Goal: Task Accomplishment & Management: Manage account settings

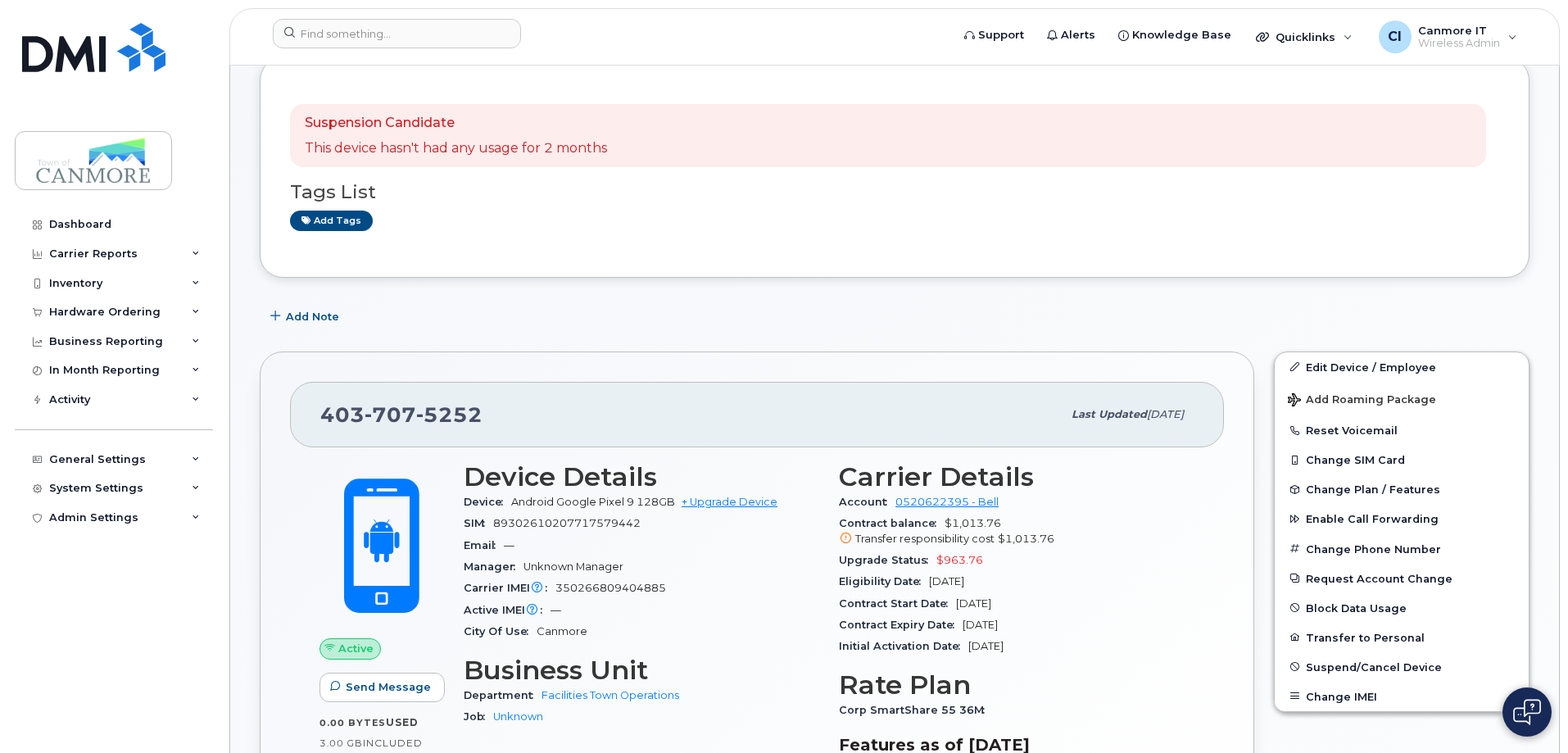
scroll to position [246, 0]
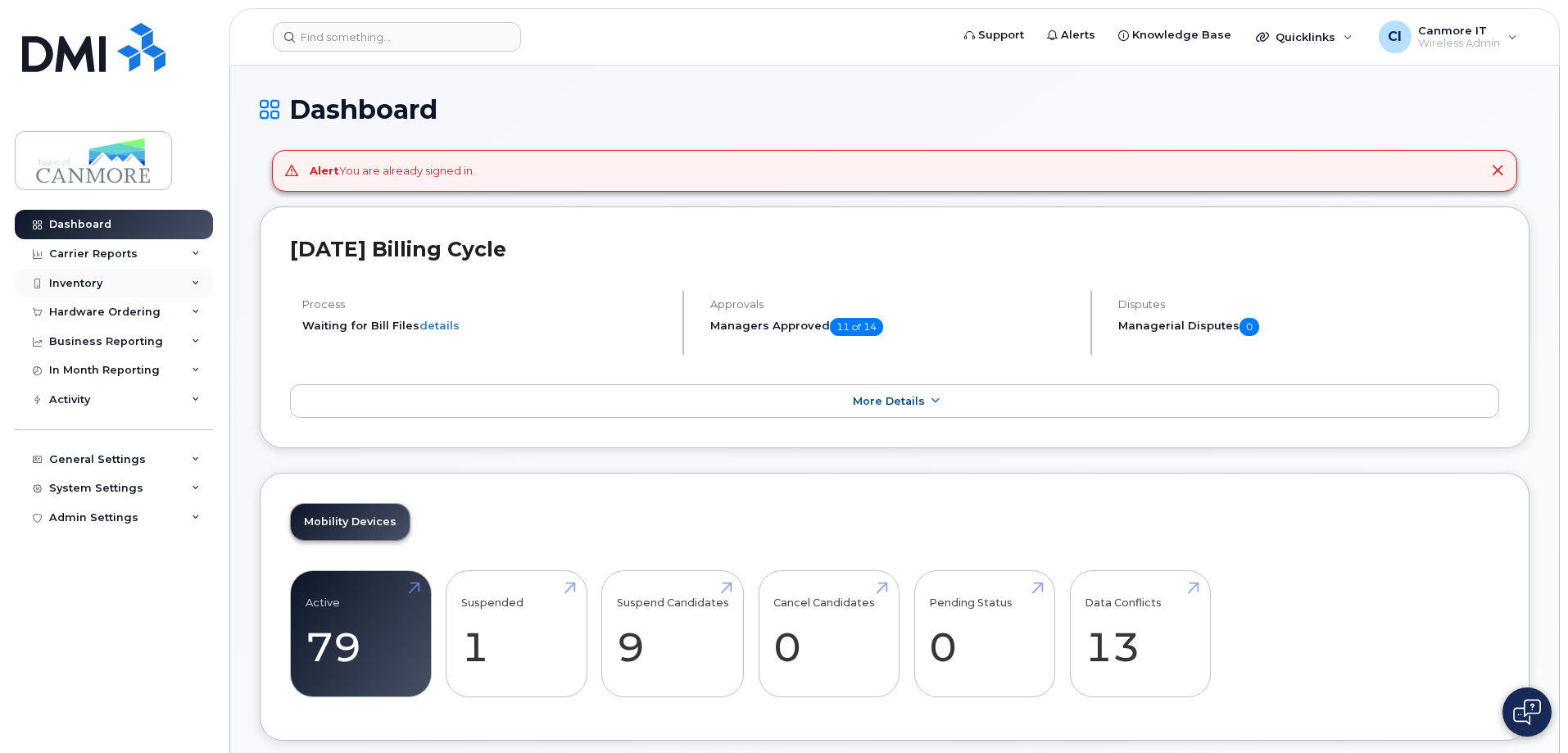
click at [117, 287] on div "Inventory" at bounding box center [114, 283] width 198 height 29
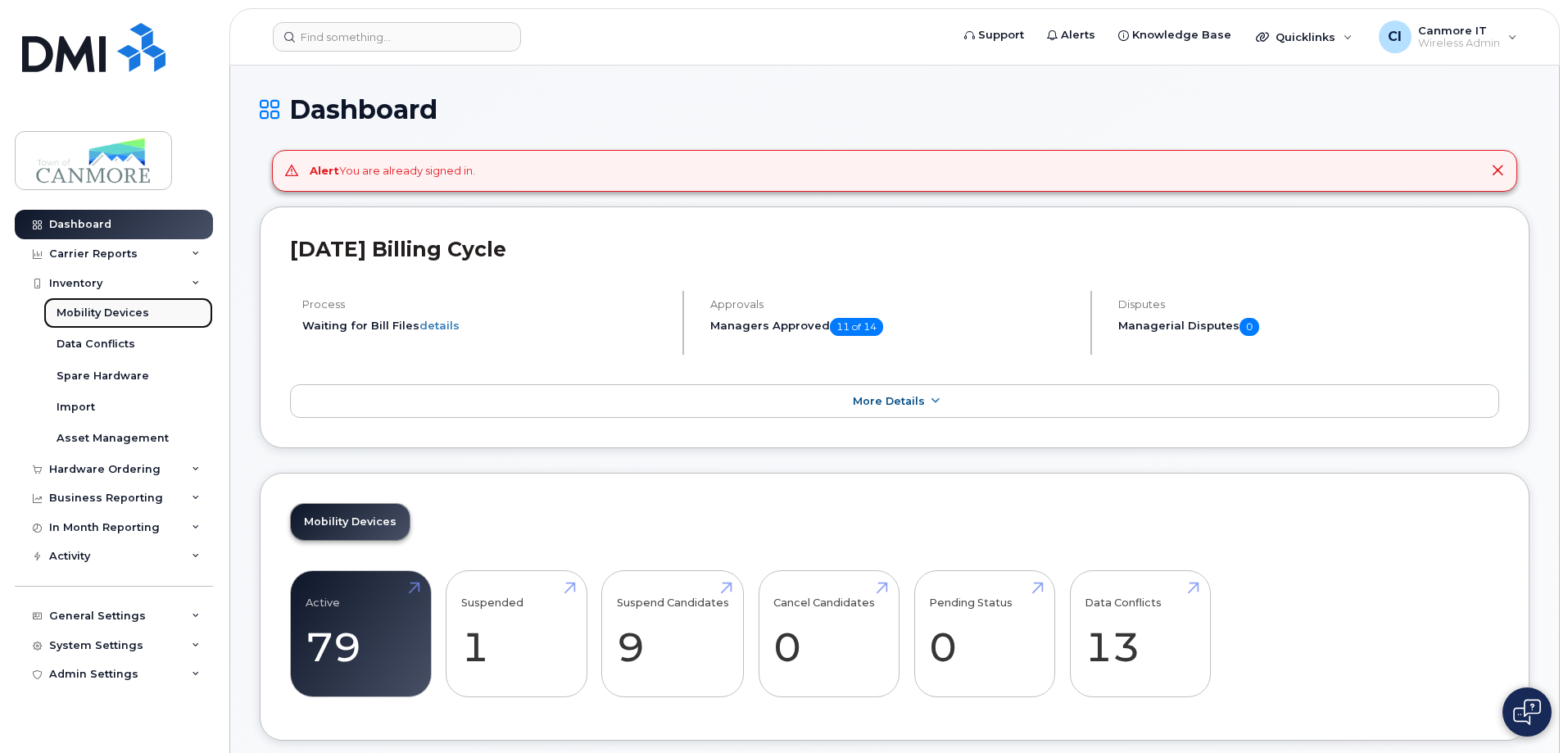
click at [120, 322] on link "Mobility Devices" at bounding box center [128, 312] width 170 height 31
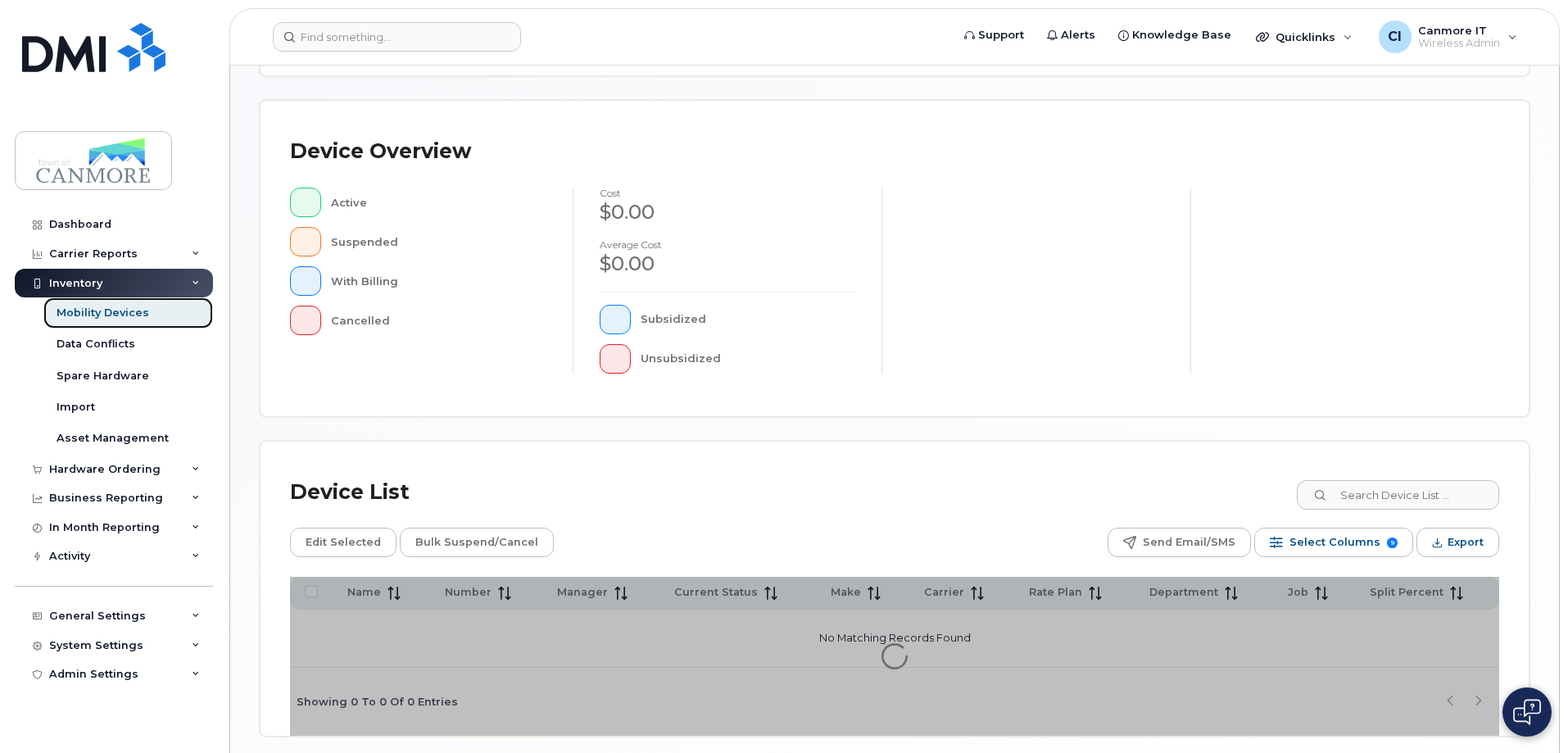
scroll to position [328, 0]
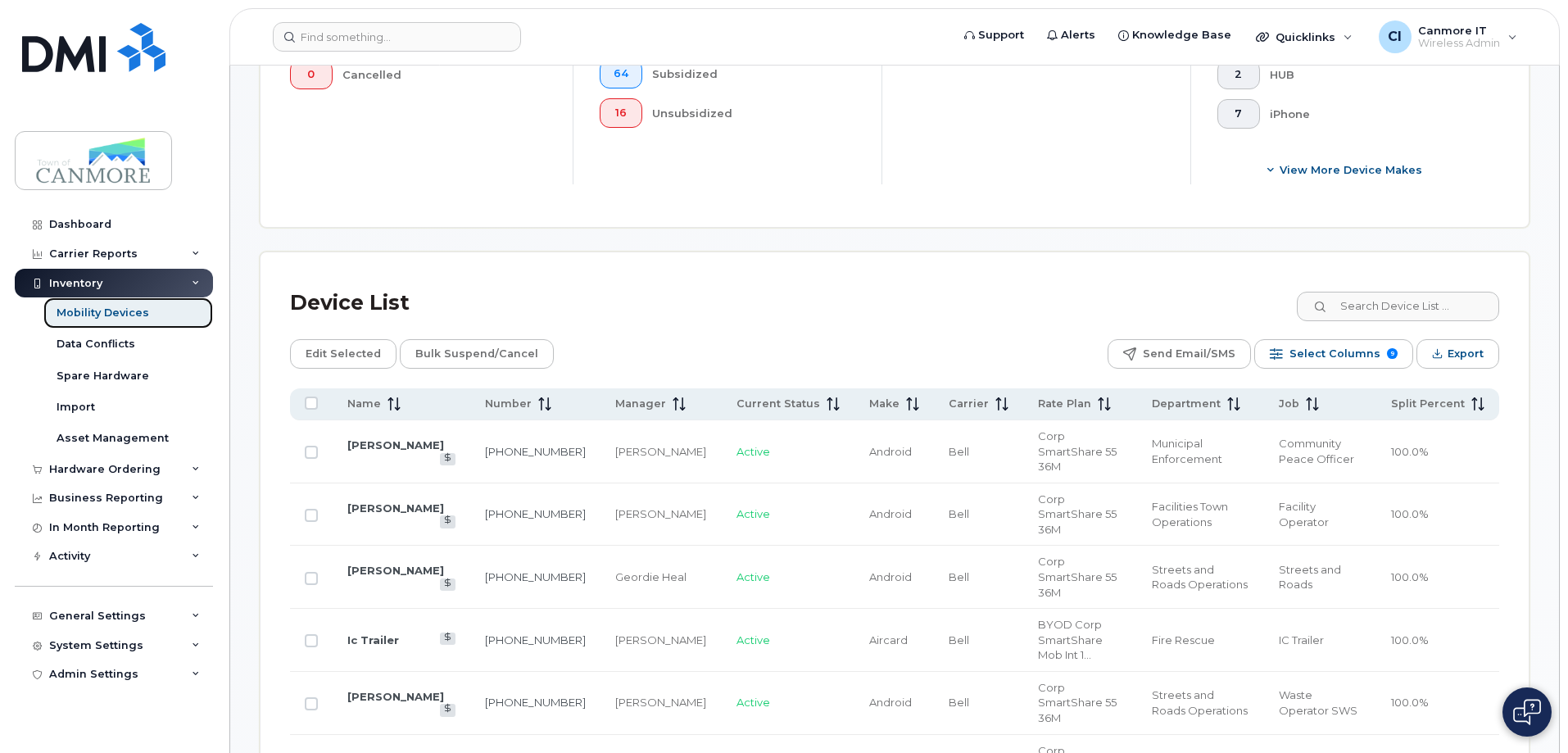
scroll to position [602, 0]
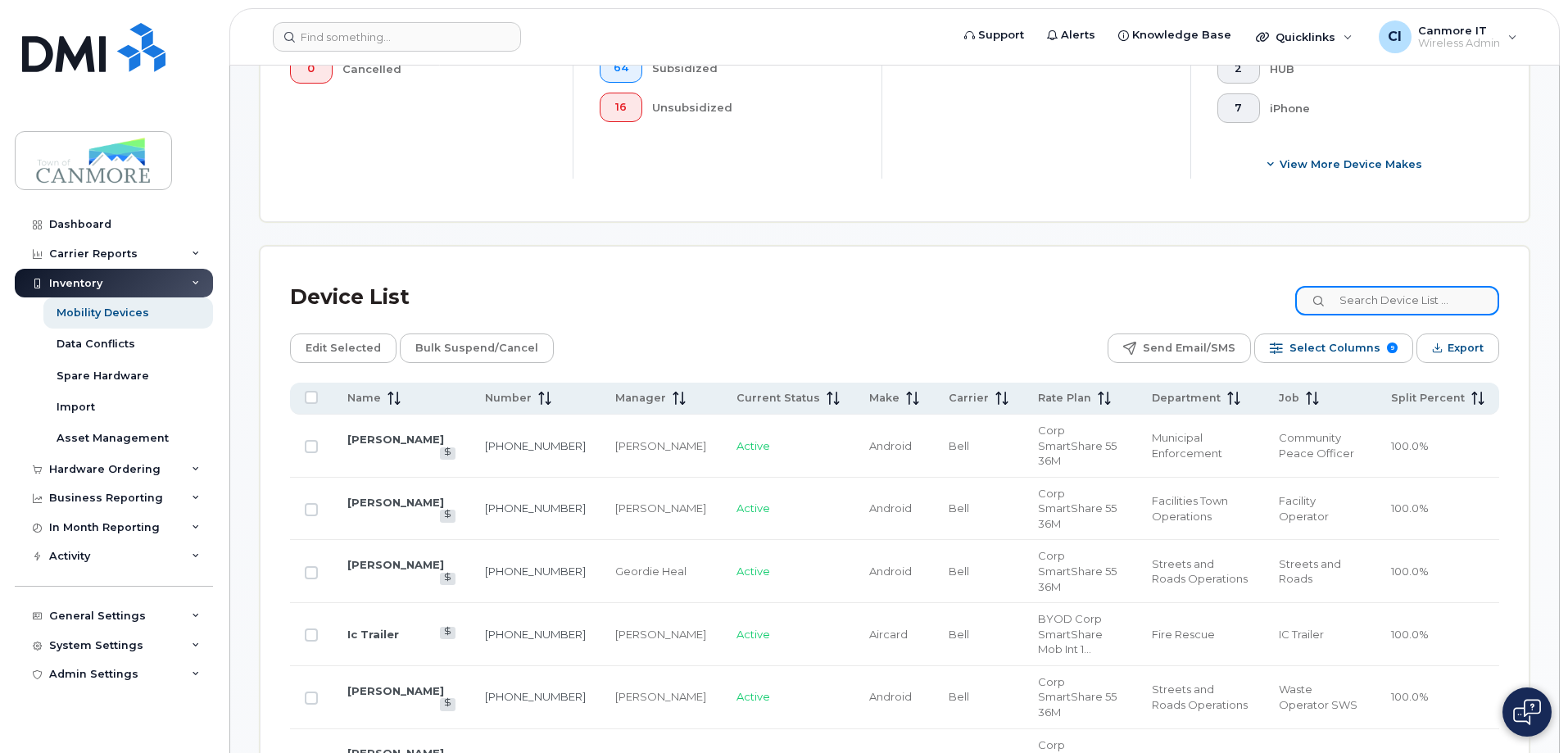
click at [1412, 291] on input at bounding box center [1397, 301] width 204 height 29
type input "anja"
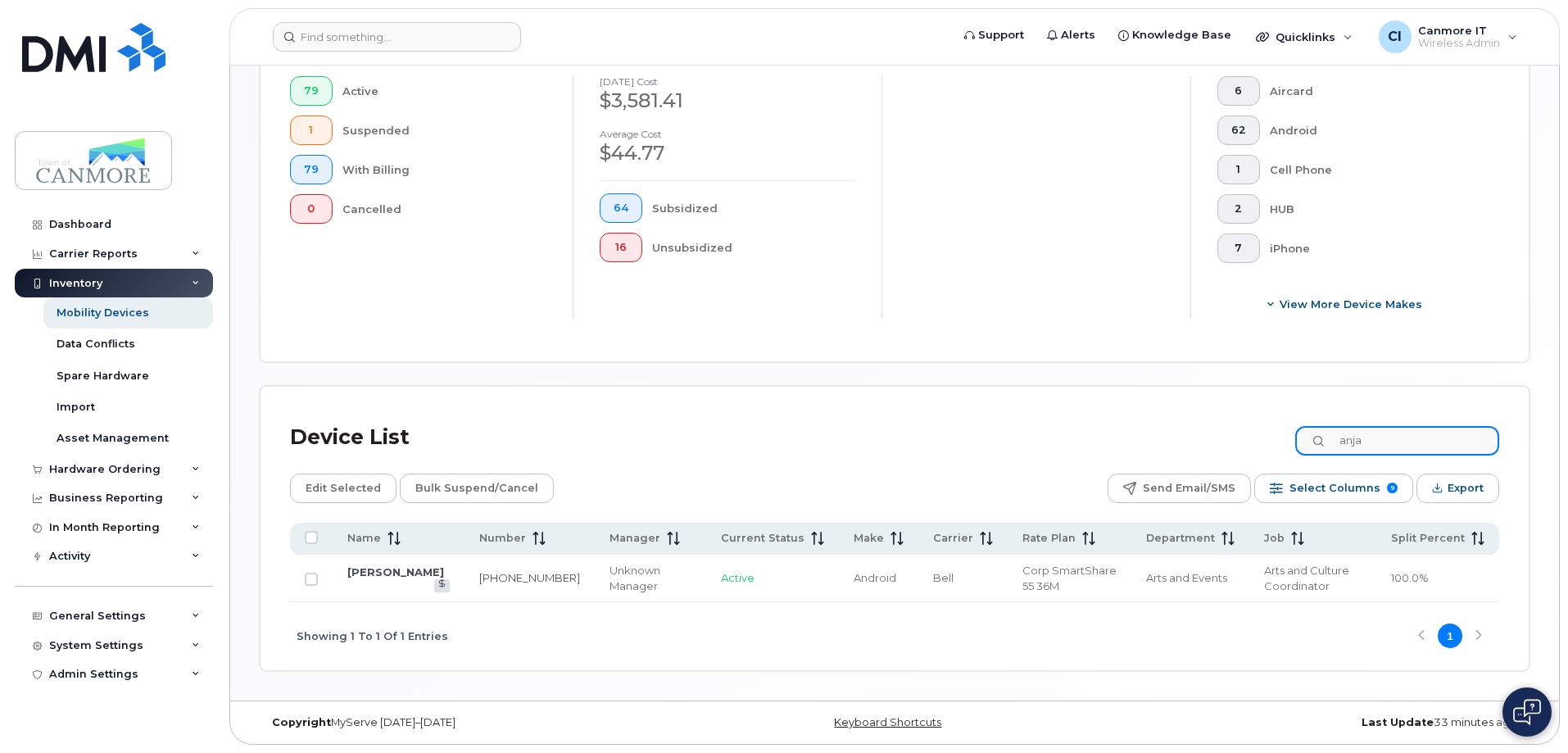
scroll to position [448, 0]
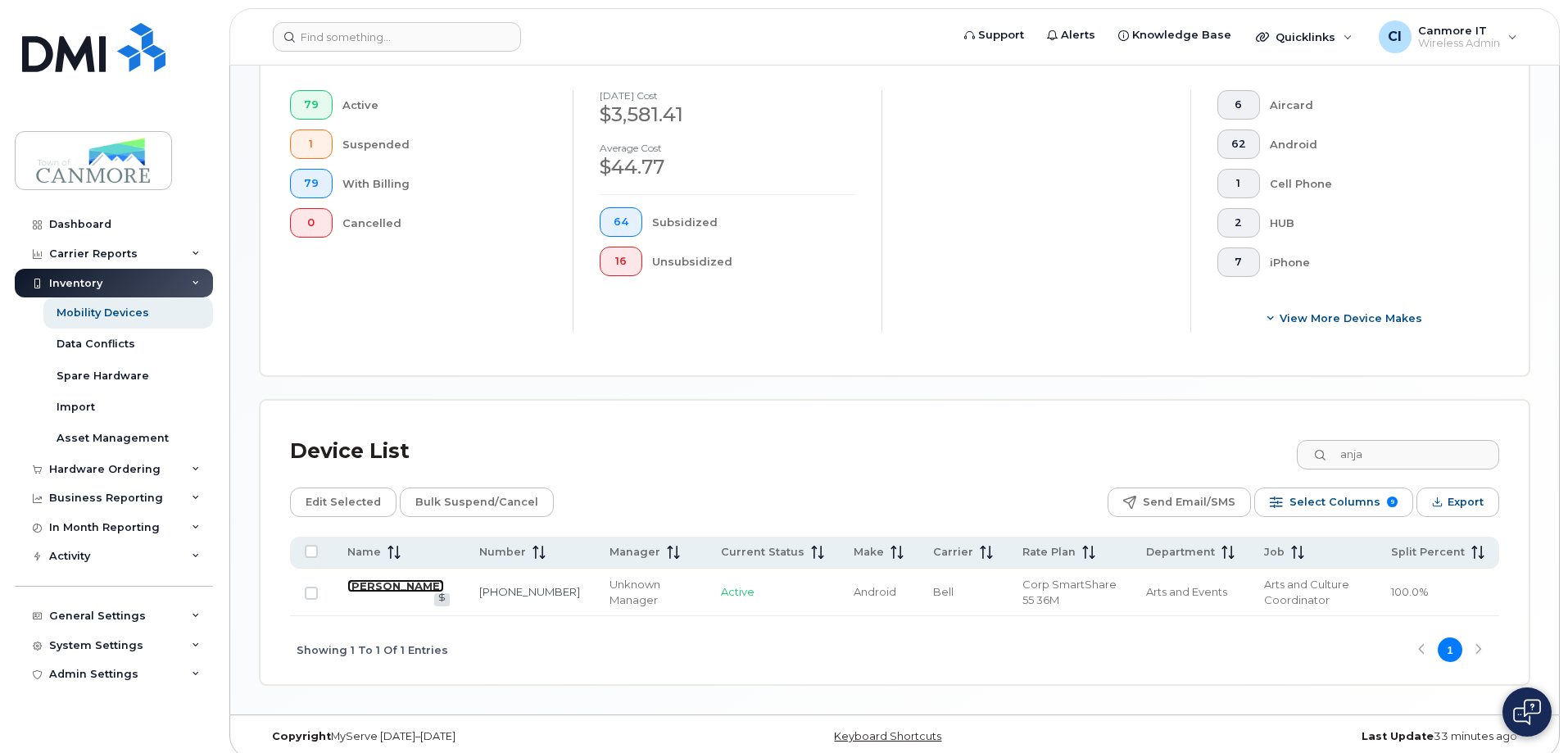
click at [376, 579] on link "Anja Vreeker" at bounding box center [396, 586] width 97 height 14
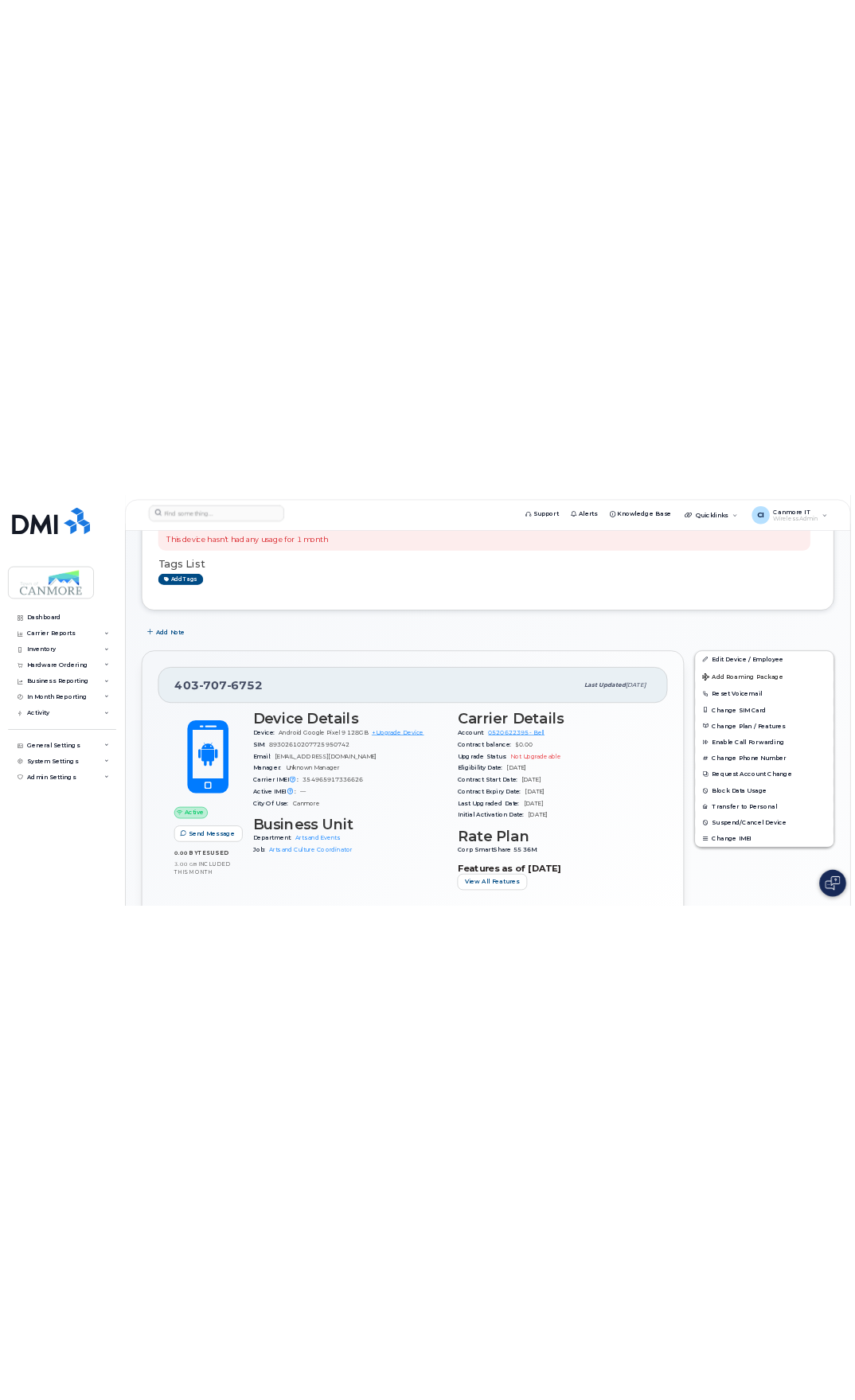
scroll to position [159, 0]
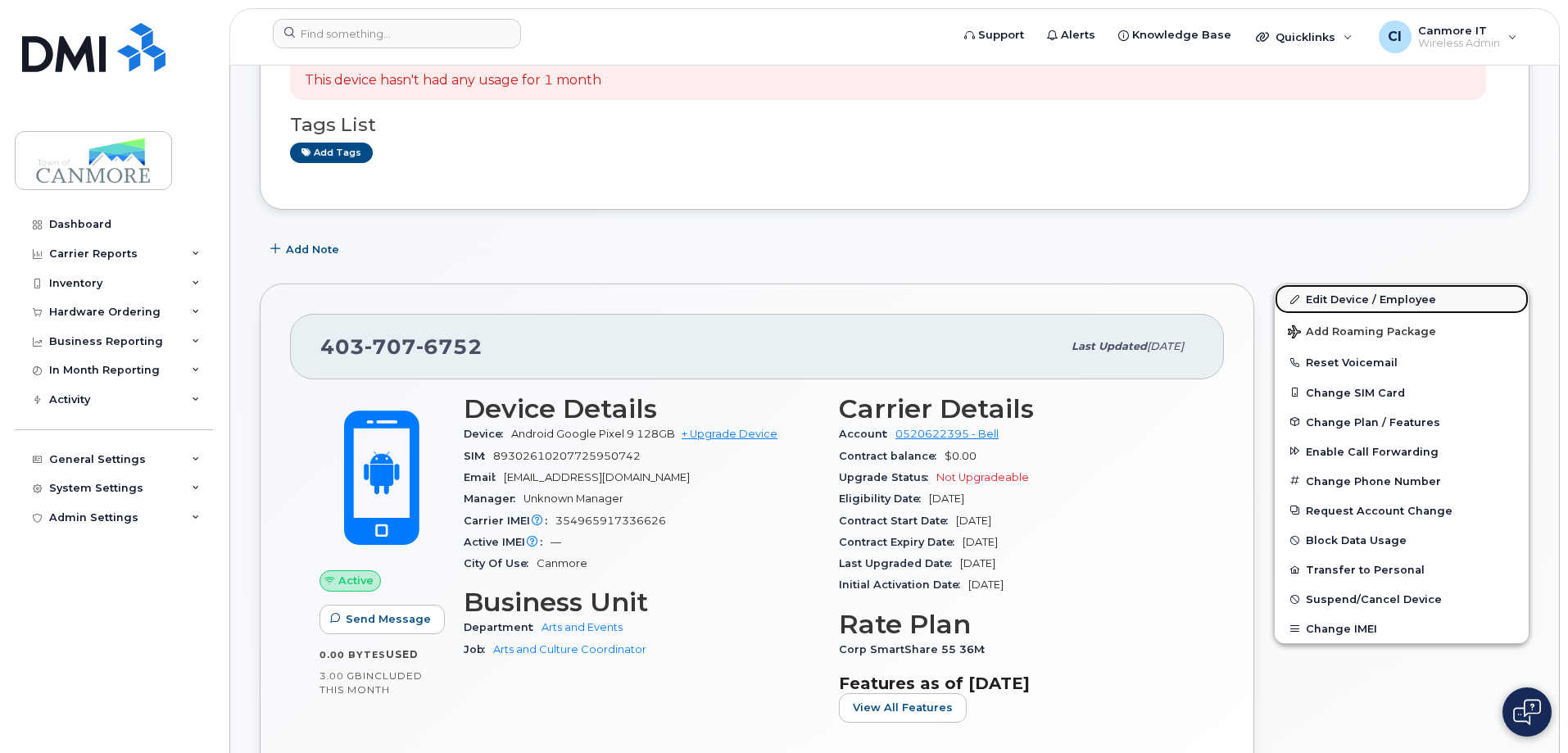
click at [1349, 306] on link "Edit Device / Employee" at bounding box center [1402, 299] width 254 height 29
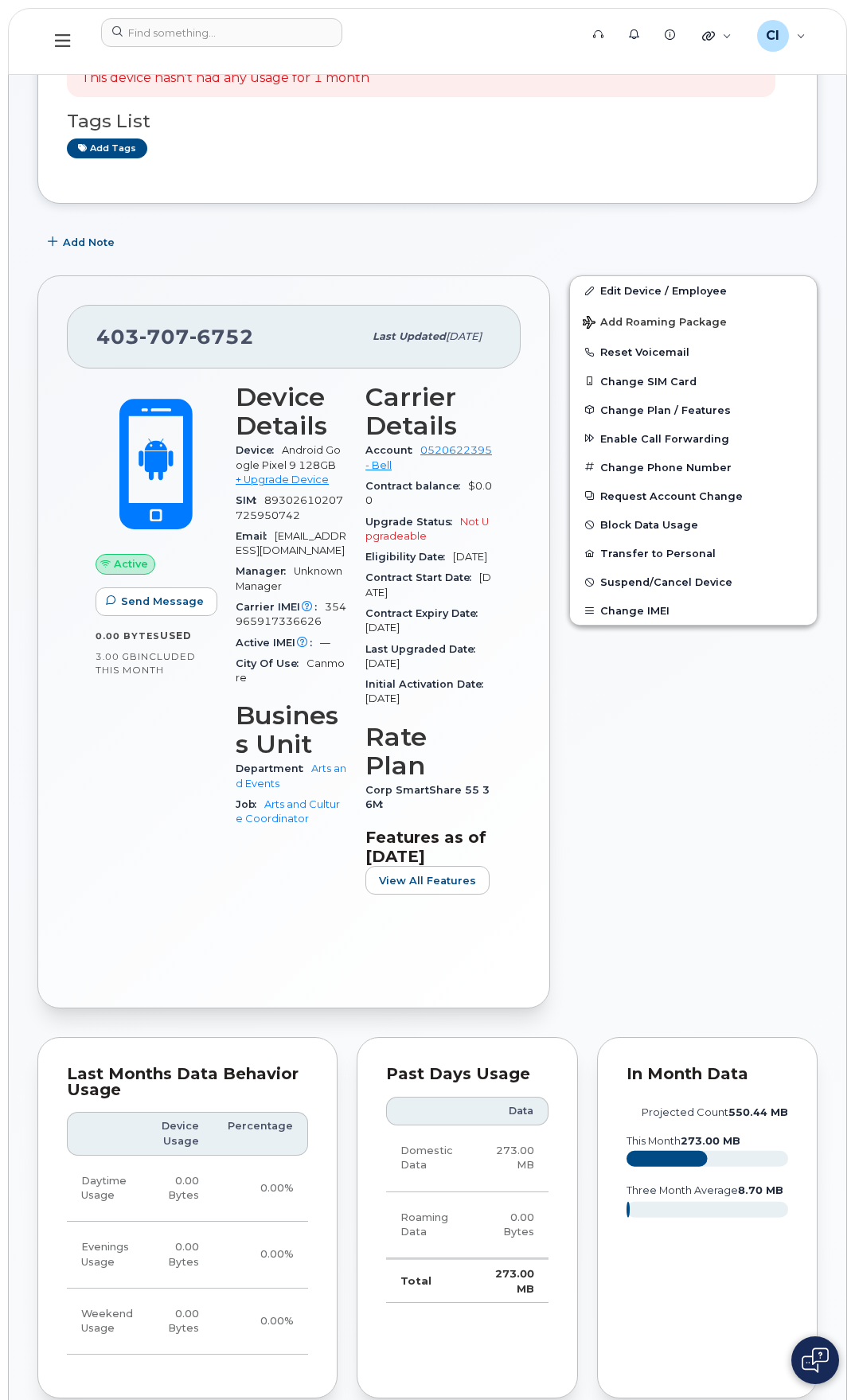
click at [59, 38] on icon at bounding box center [62, 41] width 15 height 18
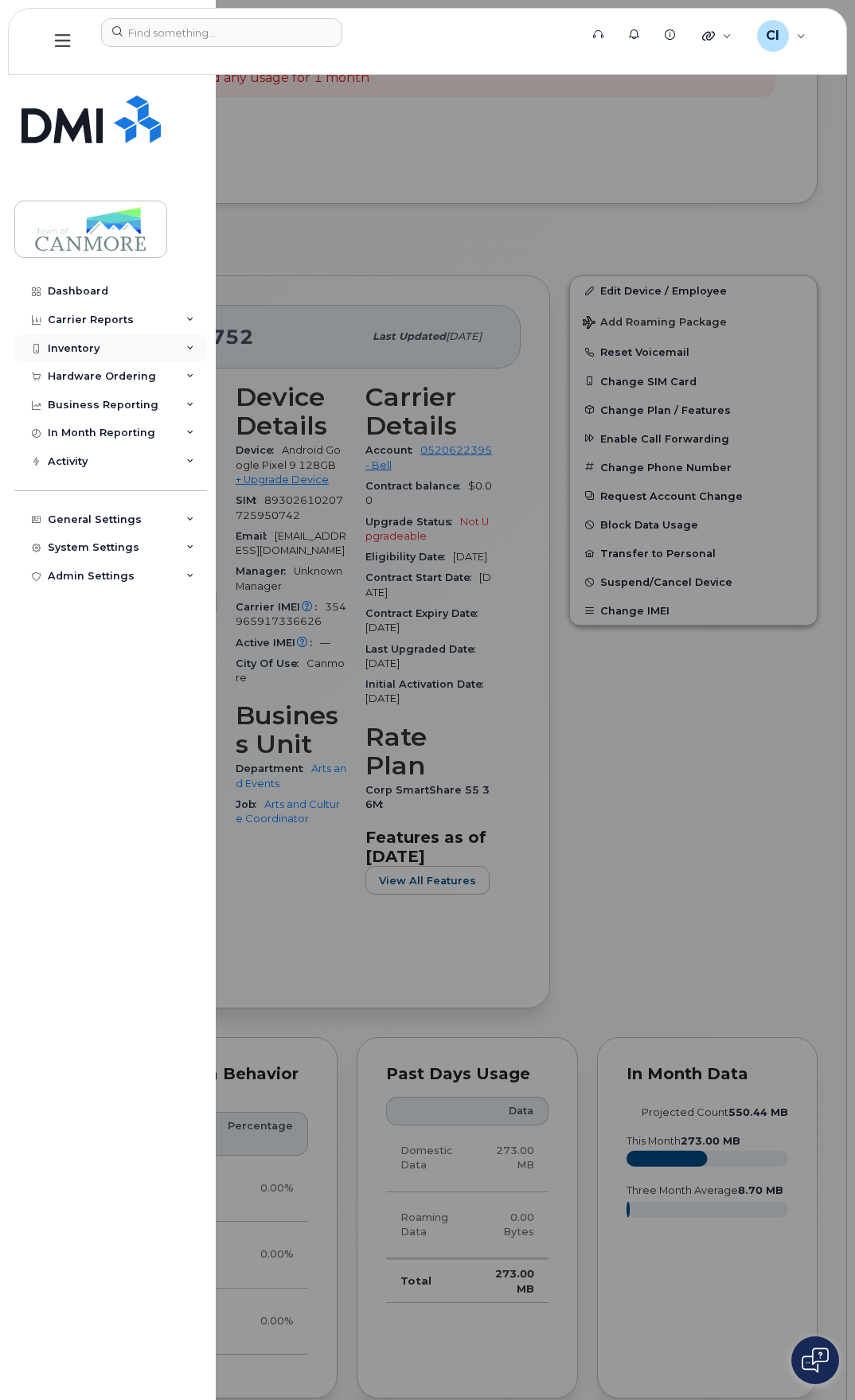
click at [116, 355] on div "Inventory" at bounding box center [110, 348] width 193 height 28
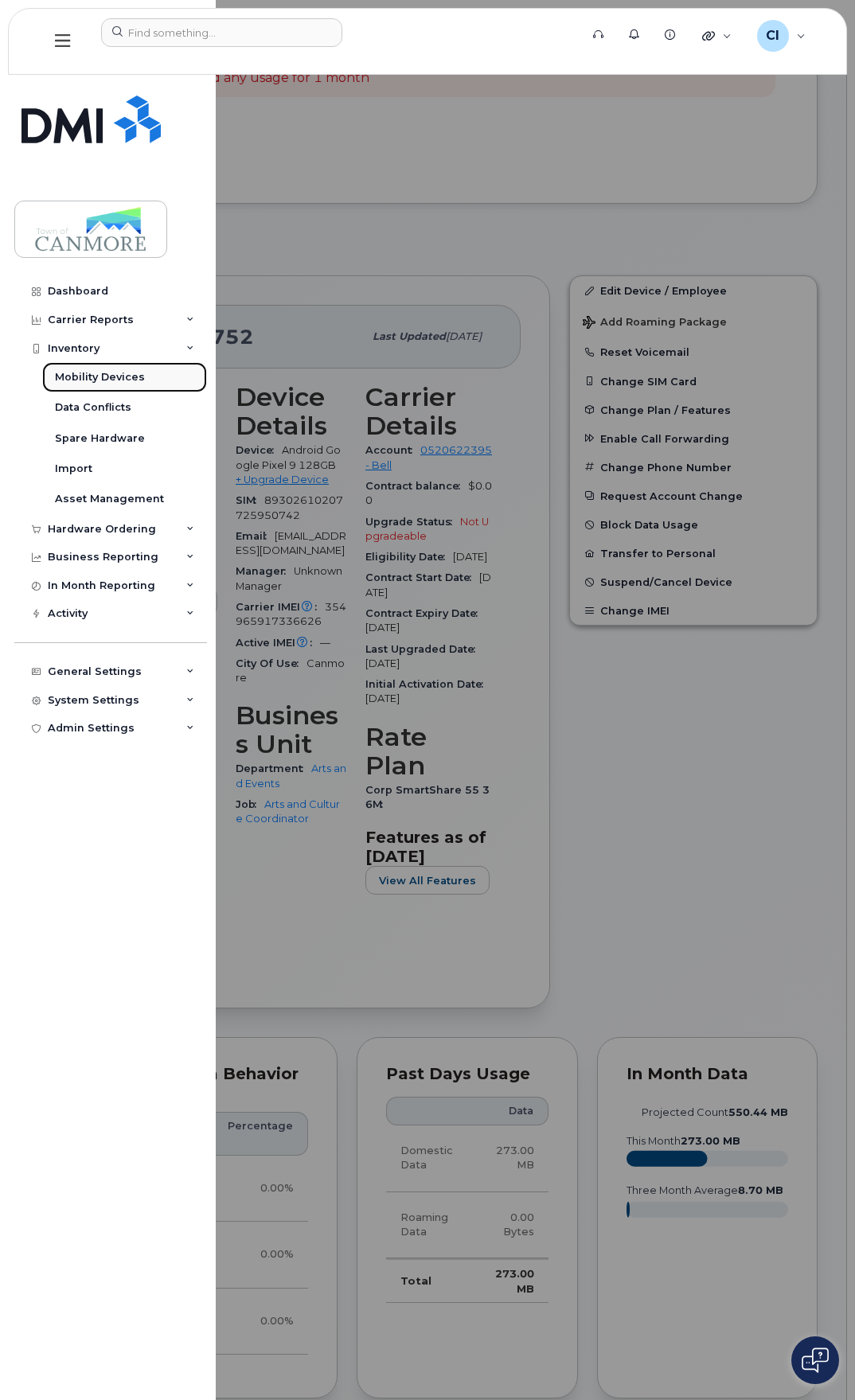
click at [126, 384] on div "Mobility Devices" at bounding box center [99, 376] width 90 height 14
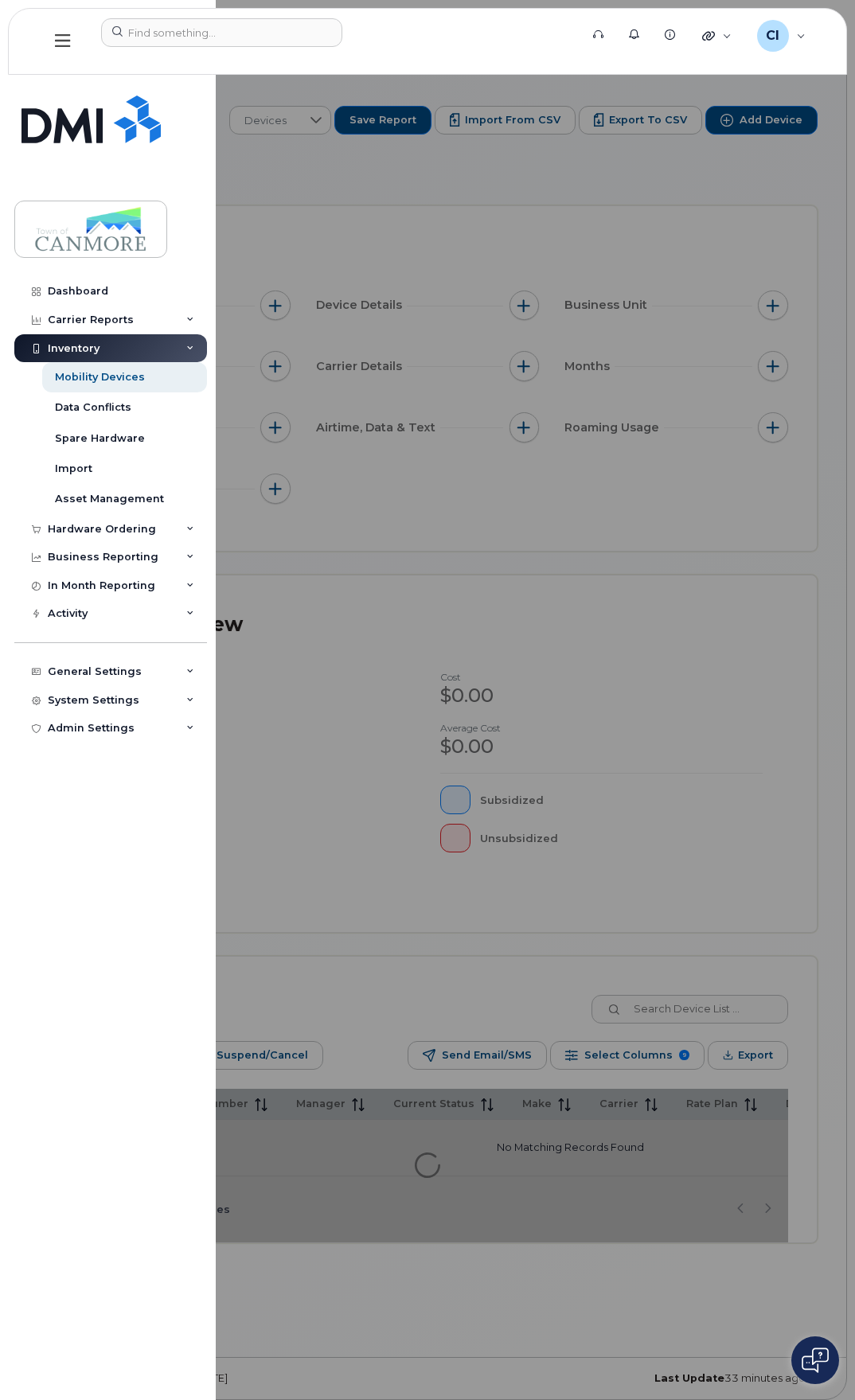
click at [595, 731] on div at bounding box center [428, 700] width 855 height 1400
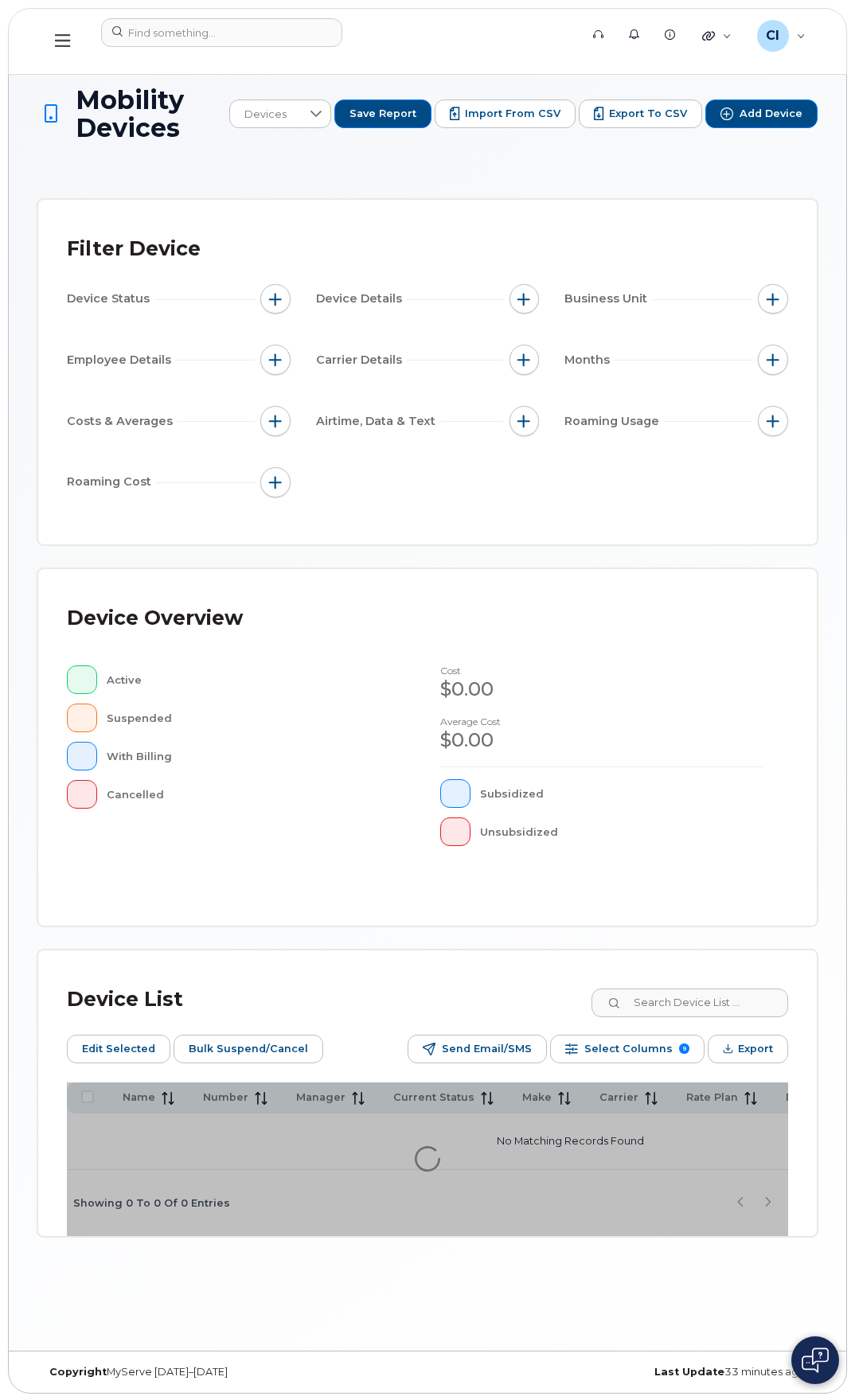
scroll to position [8, 0]
click at [707, 731] on input at bounding box center [689, 1001] width 198 height 28
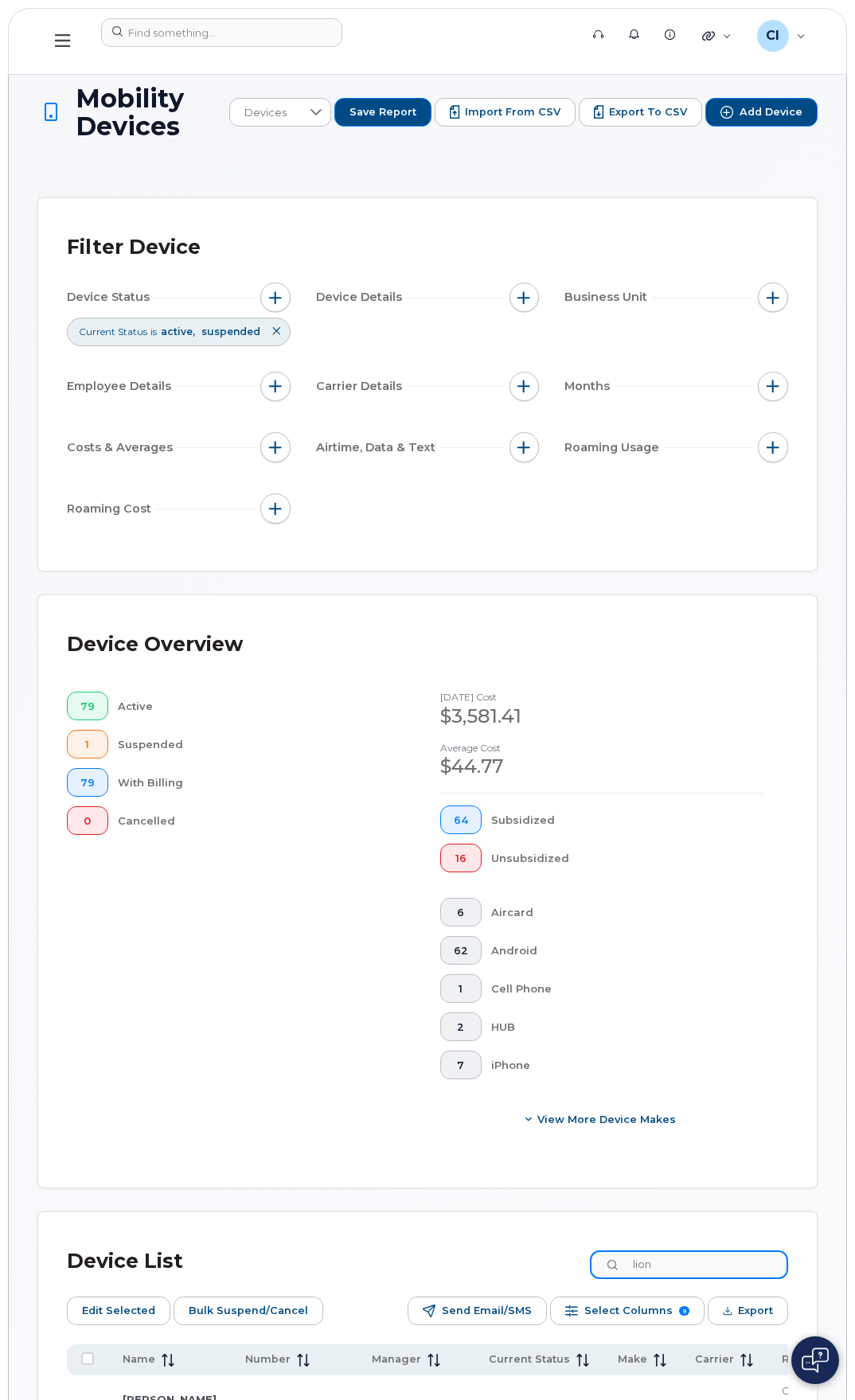
type input "lion"
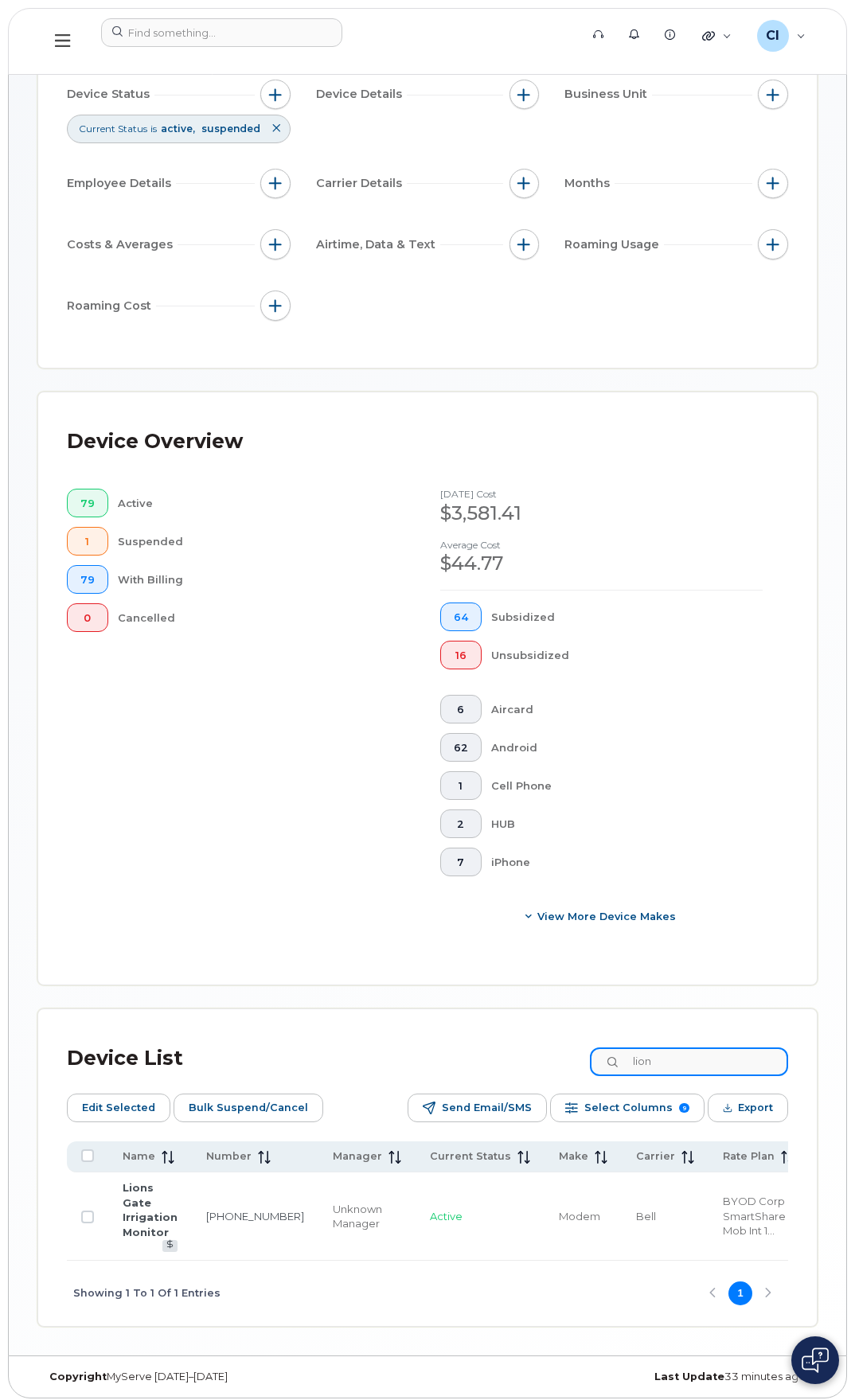
scroll to position [222, 0]
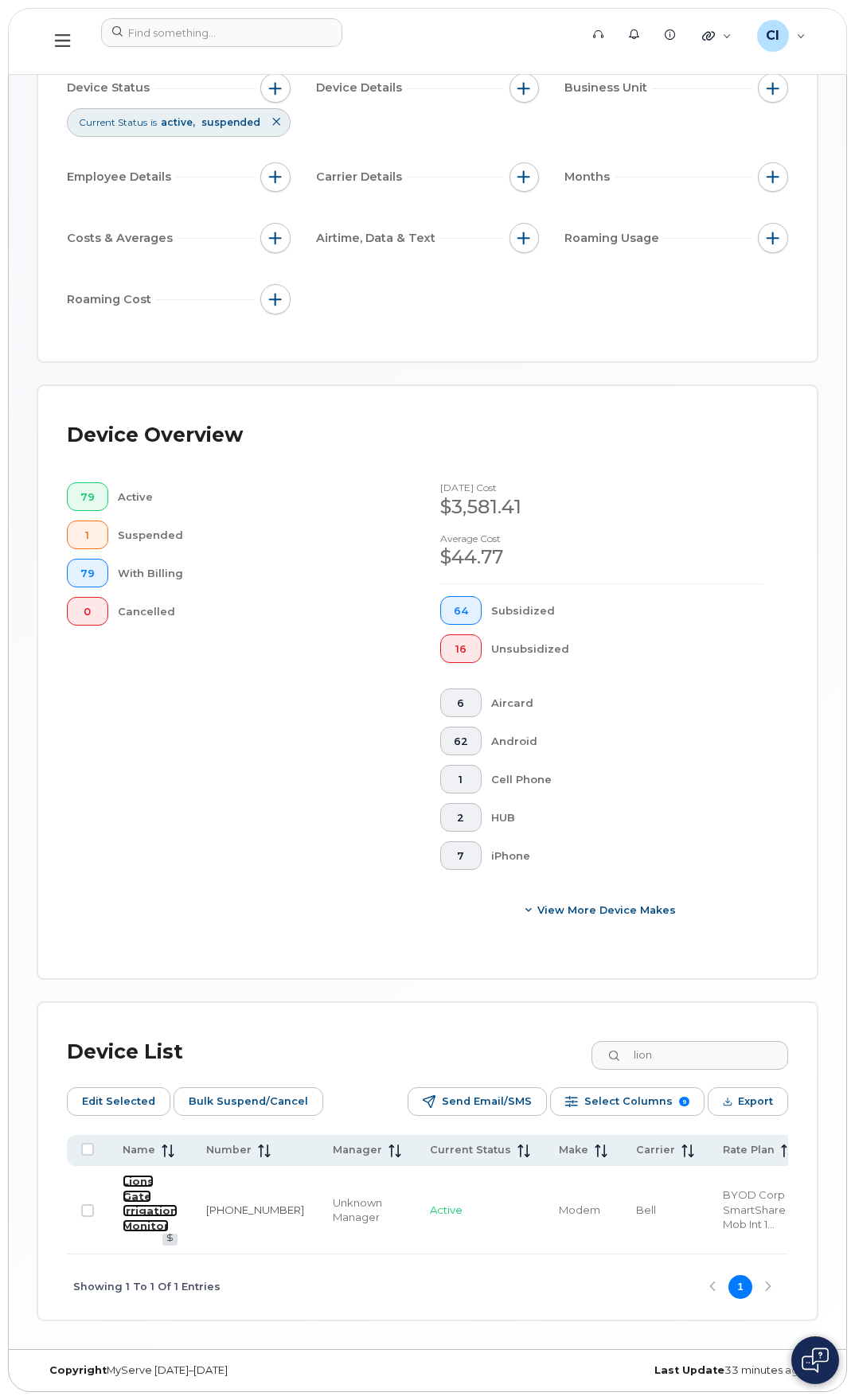
click at [137, 731] on link "Lions Gate Irrigation Monitor" at bounding box center [150, 1204] width 55 height 58
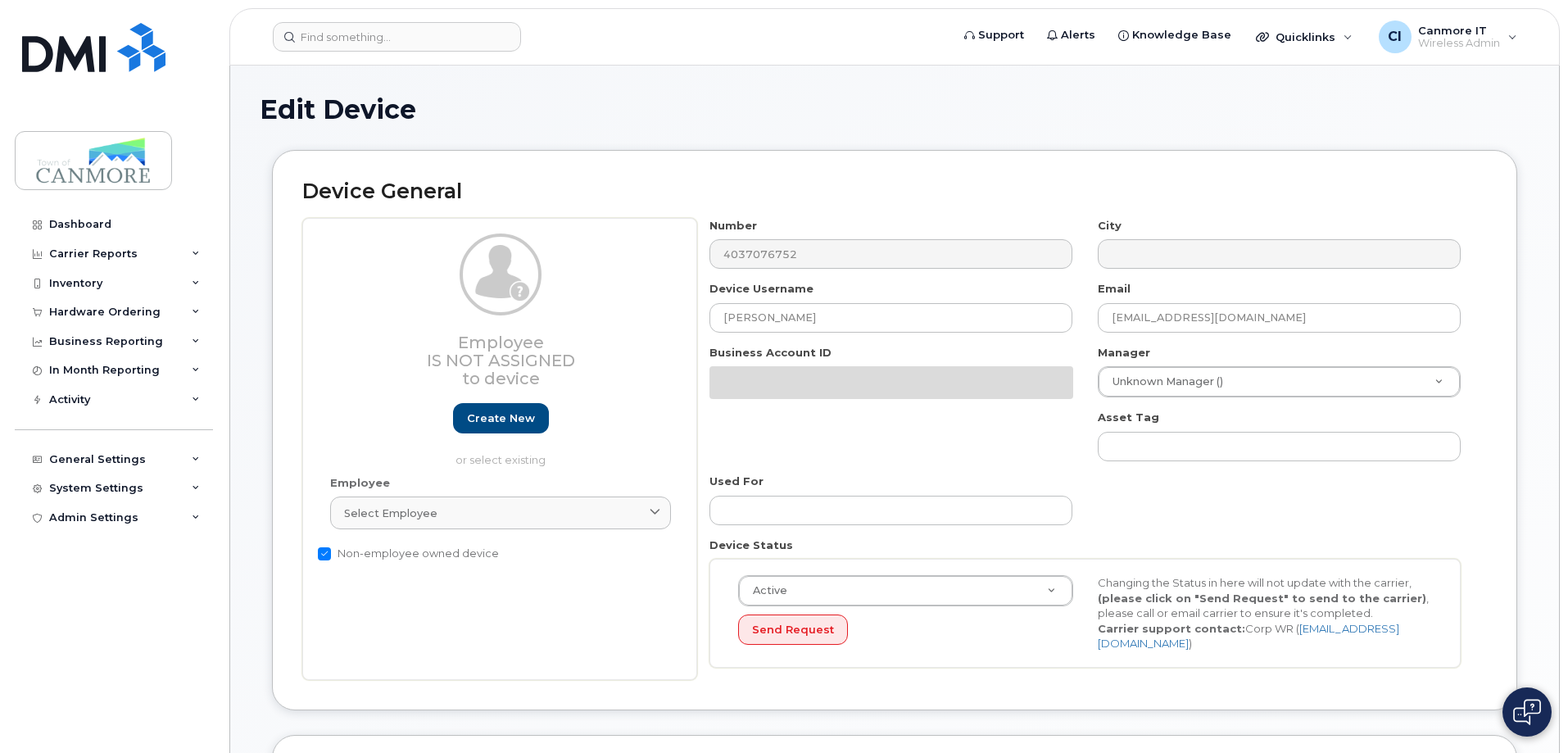
select select "32223"
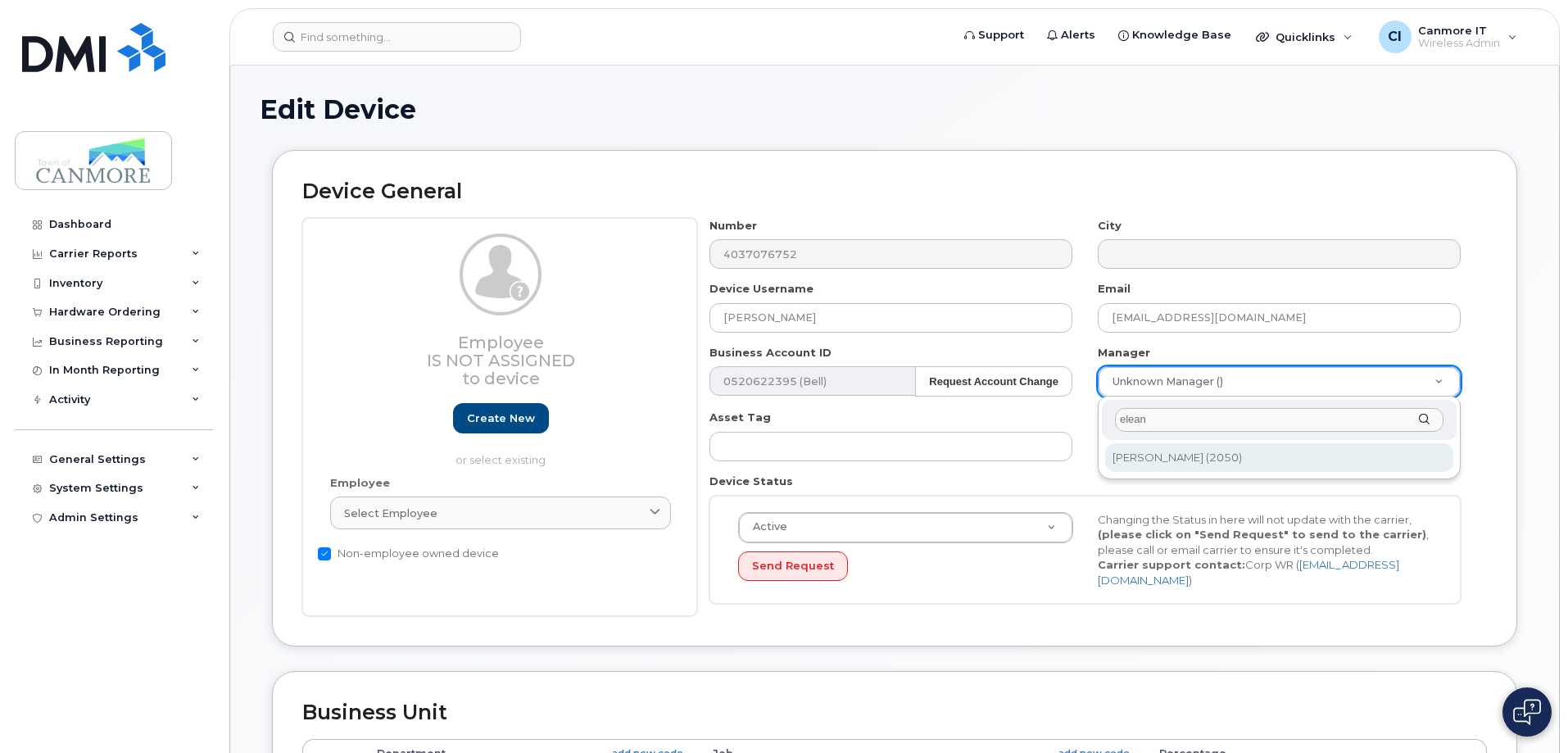
type input "elean"
type input "294801"
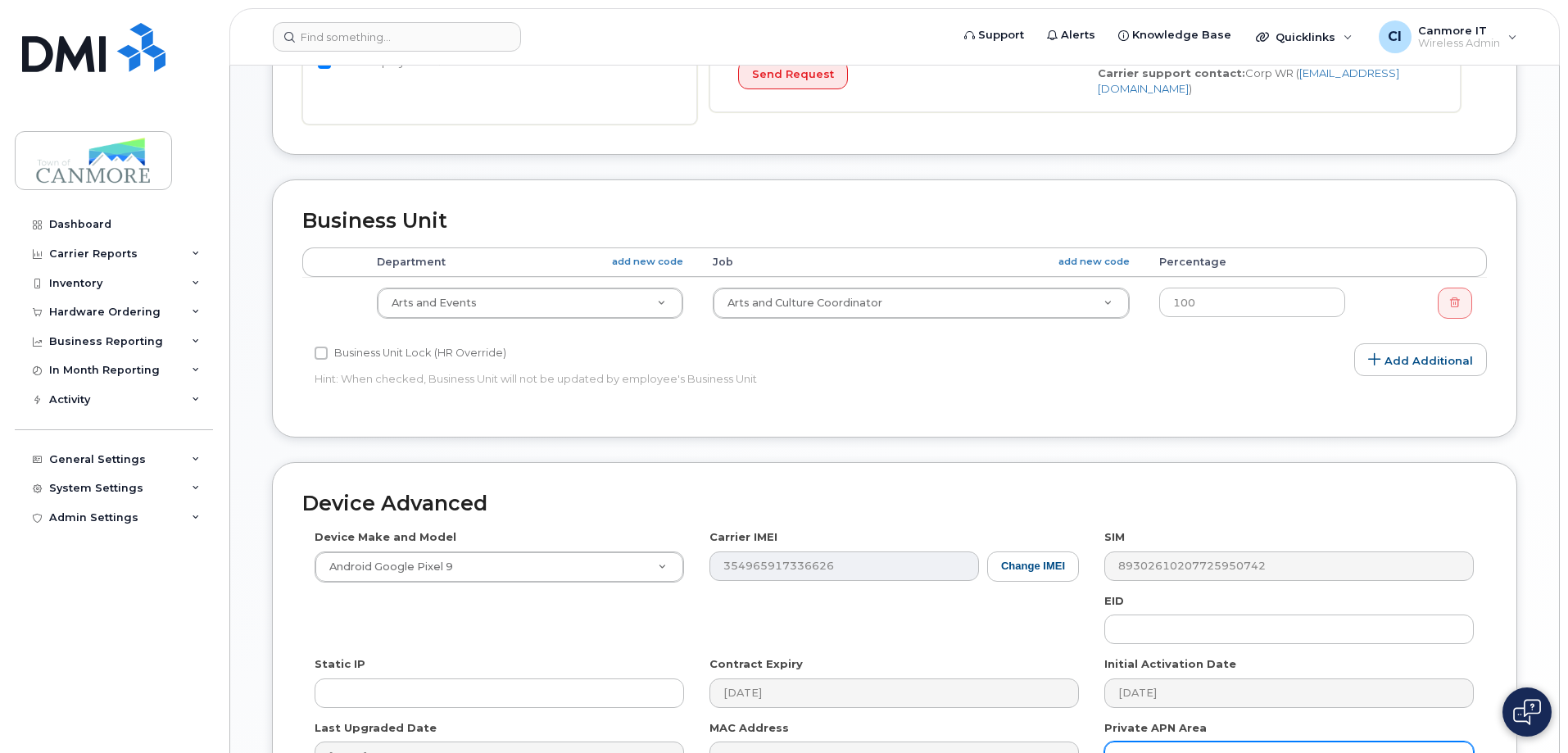
scroll to position [682, 0]
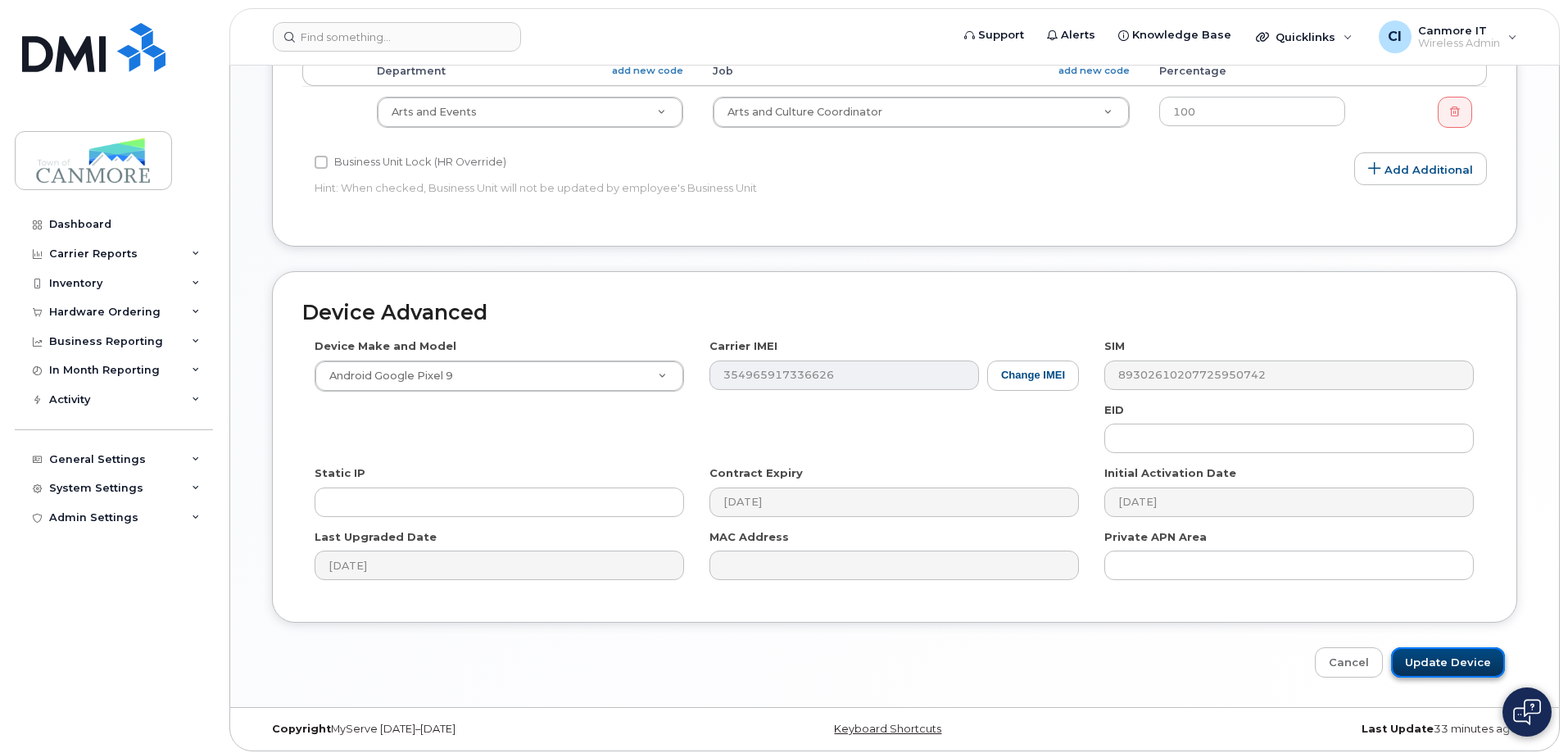
click at [1432, 657] on input "Update Device" at bounding box center [1448, 662] width 114 height 30
type input "Update Device"
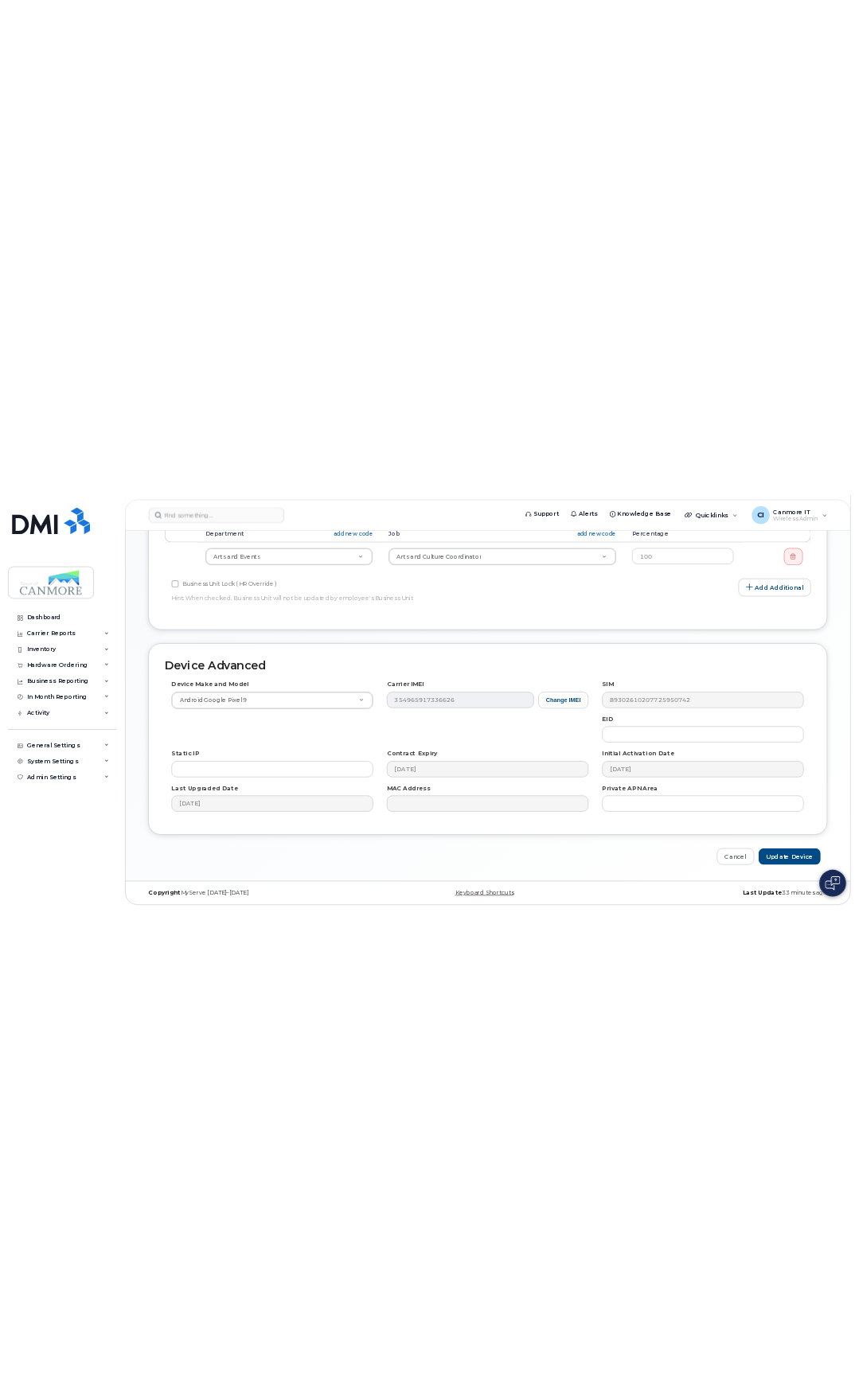
scroll to position [45, 0]
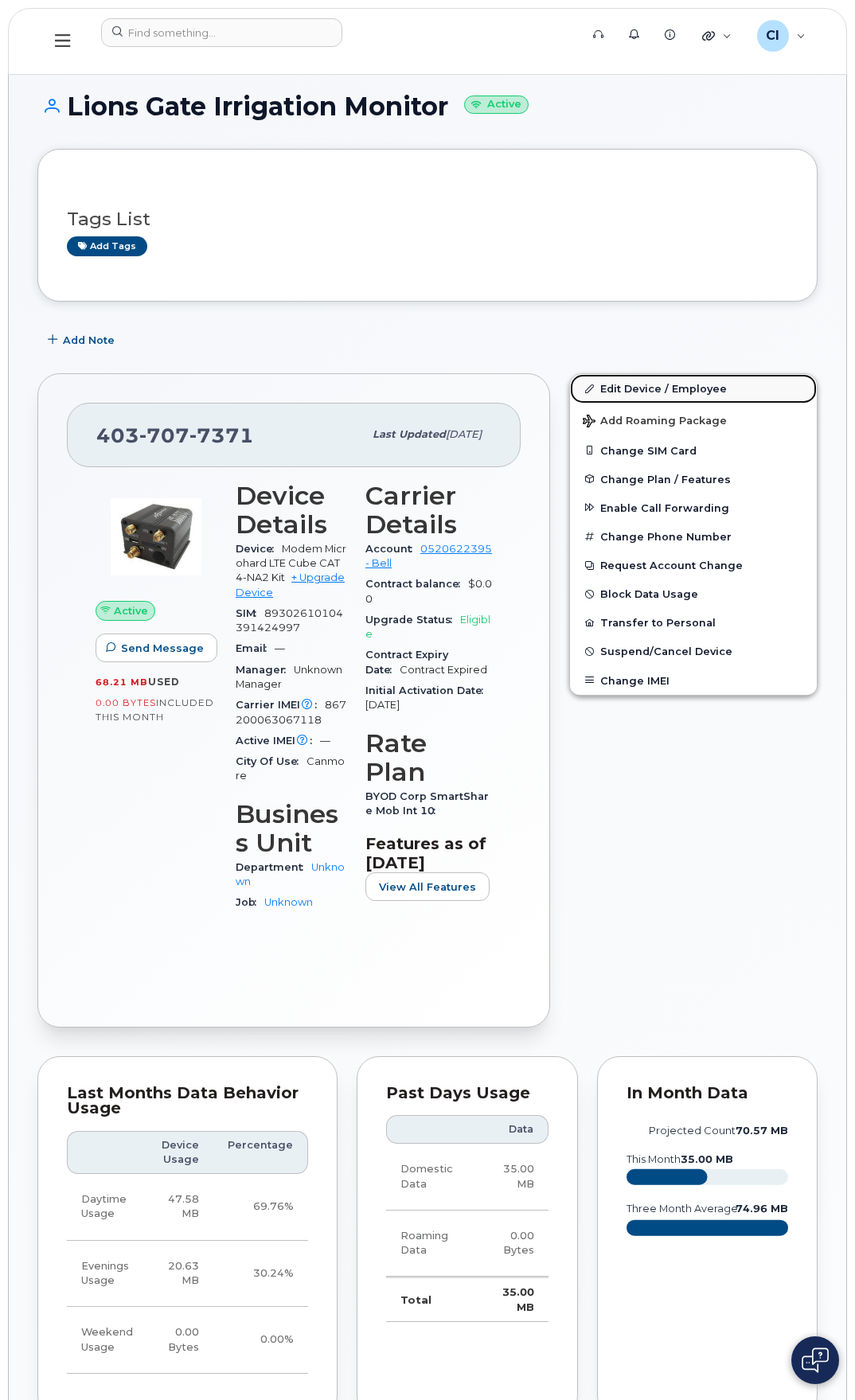
click at [681, 392] on link "Edit Device / Employee" at bounding box center [694, 389] width 247 height 28
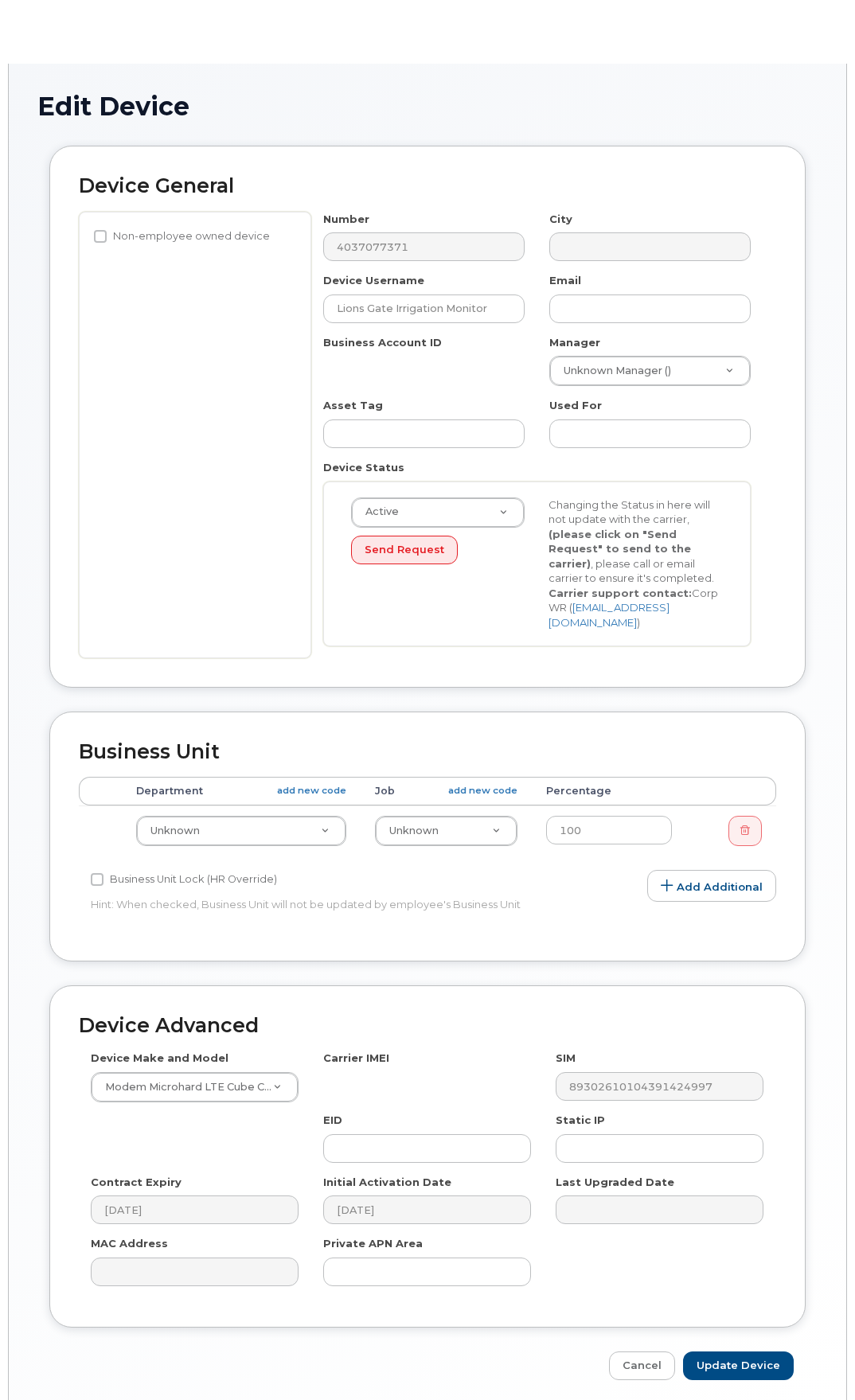
select select "32209"
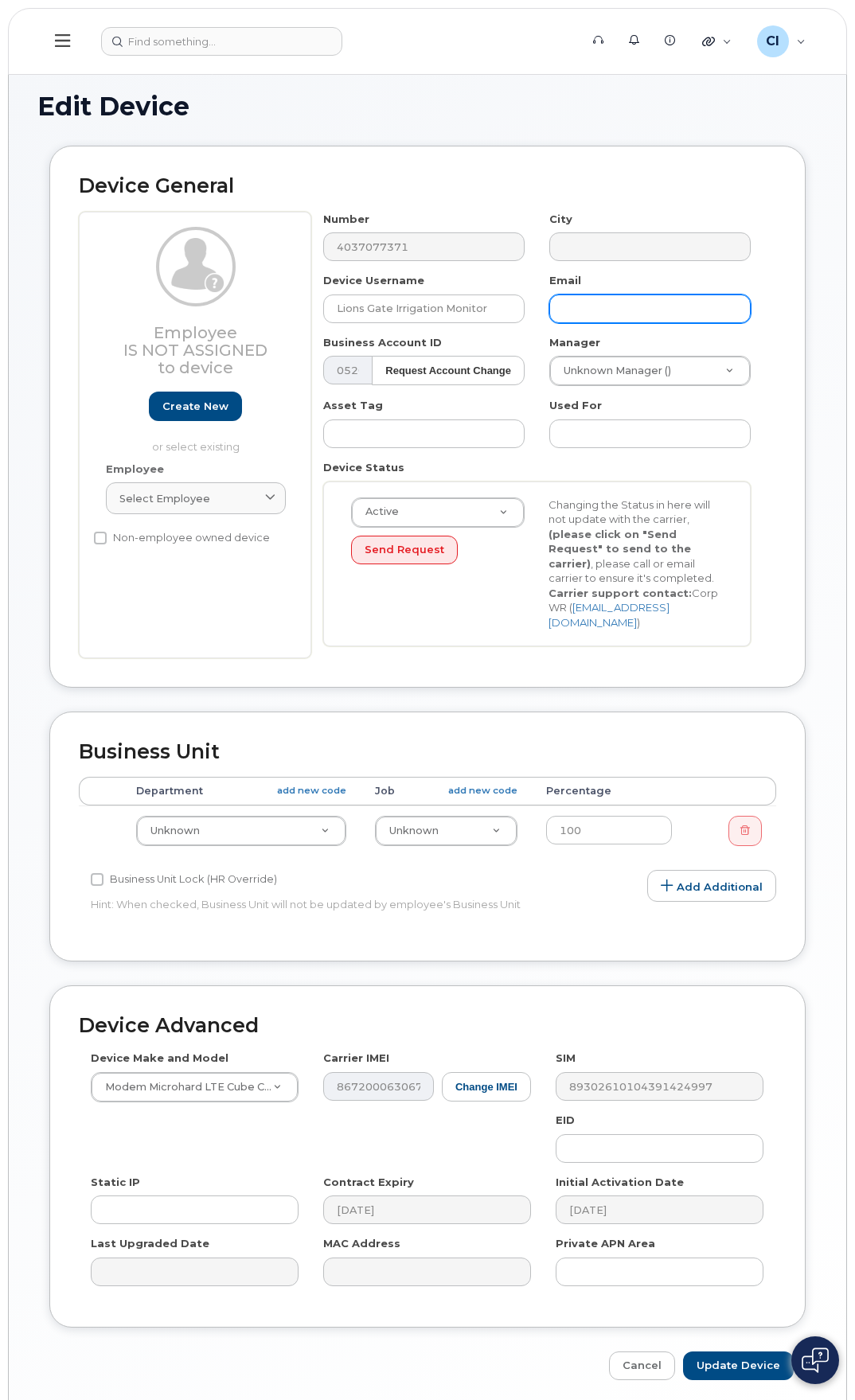
click at [622, 309] on input "text" at bounding box center [650, 308] width 202 height 28
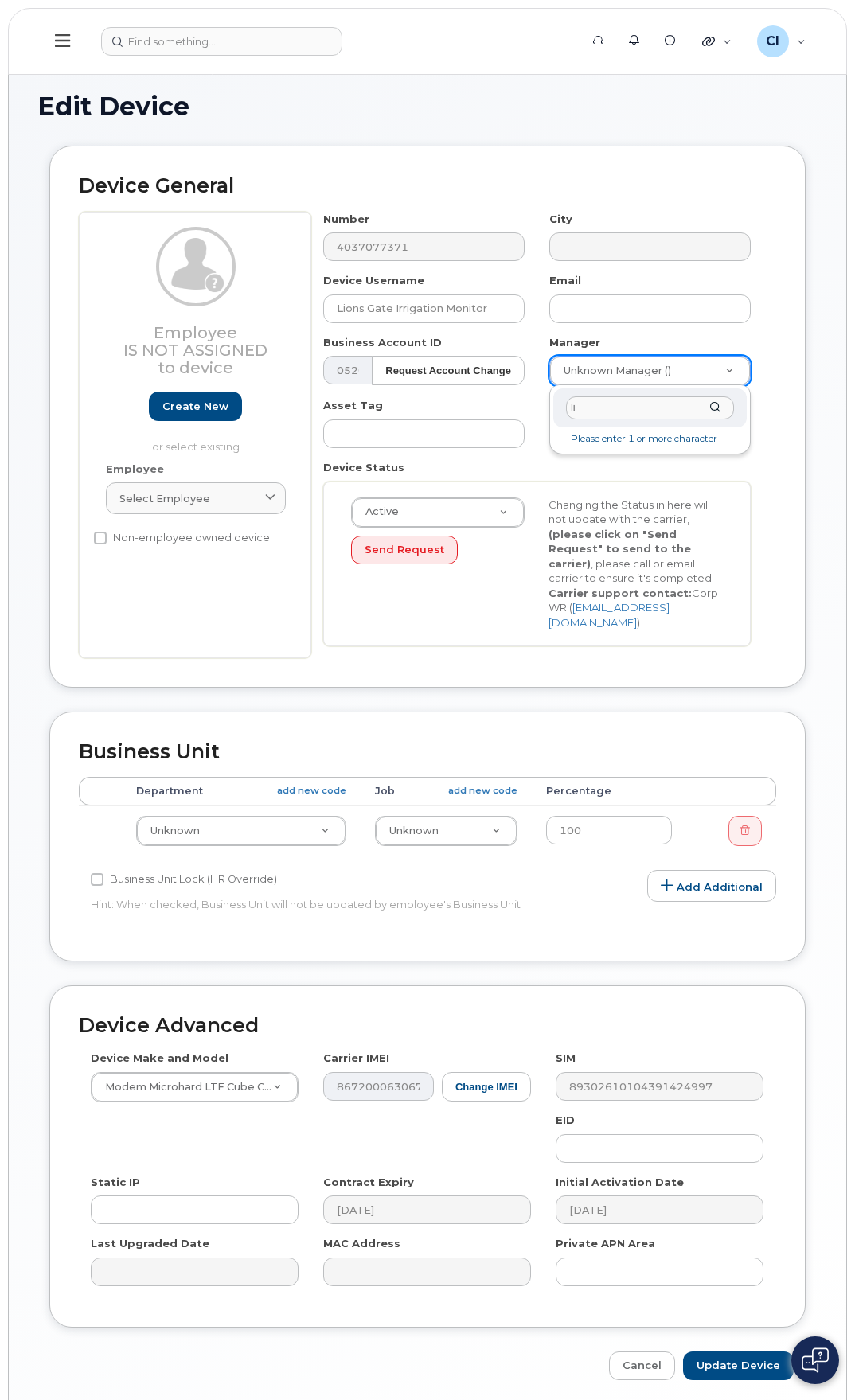
type input "l"
type input "[PERSON_NAME]"
type input "2989693"
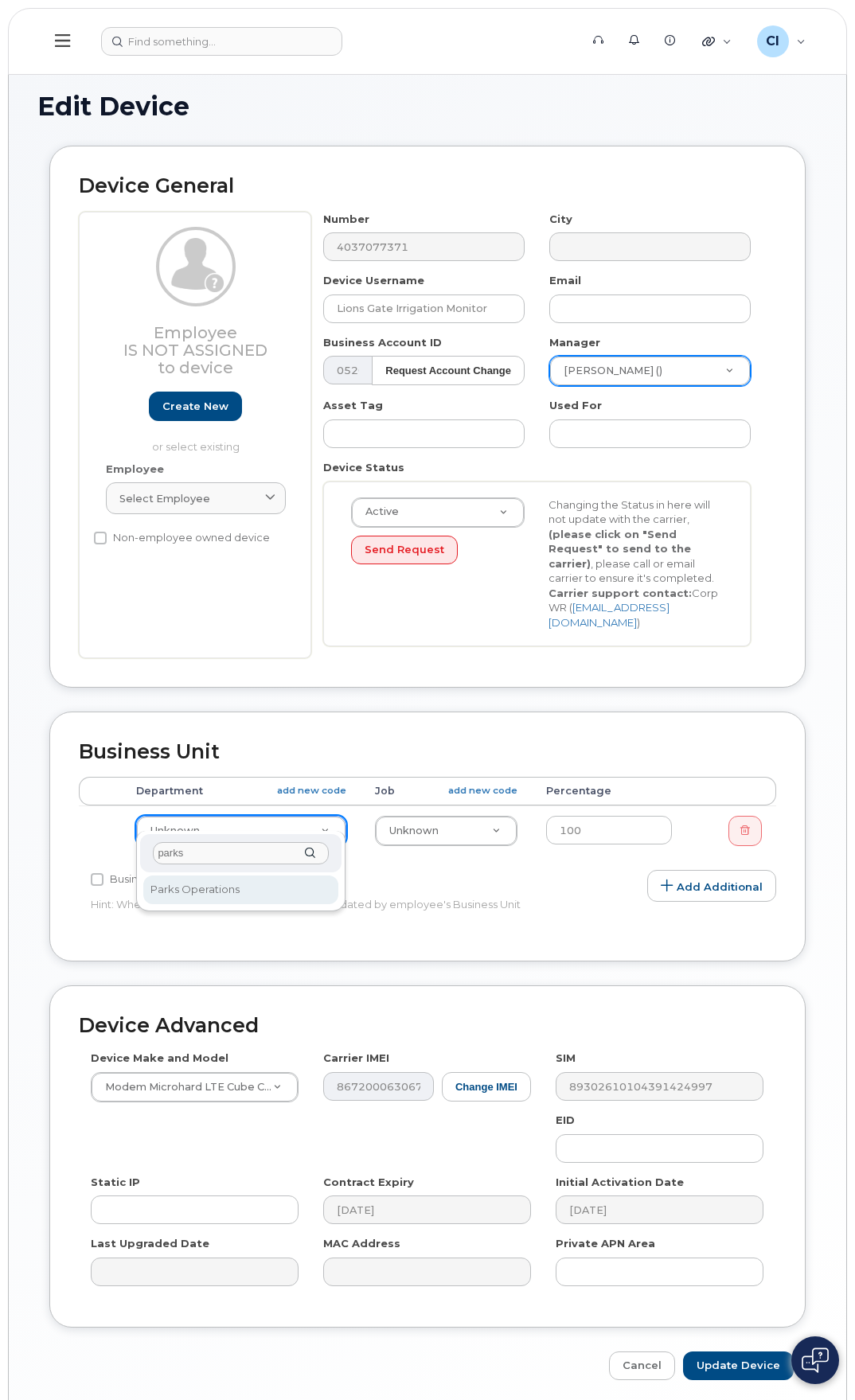
type input "parks"
select select "32210"
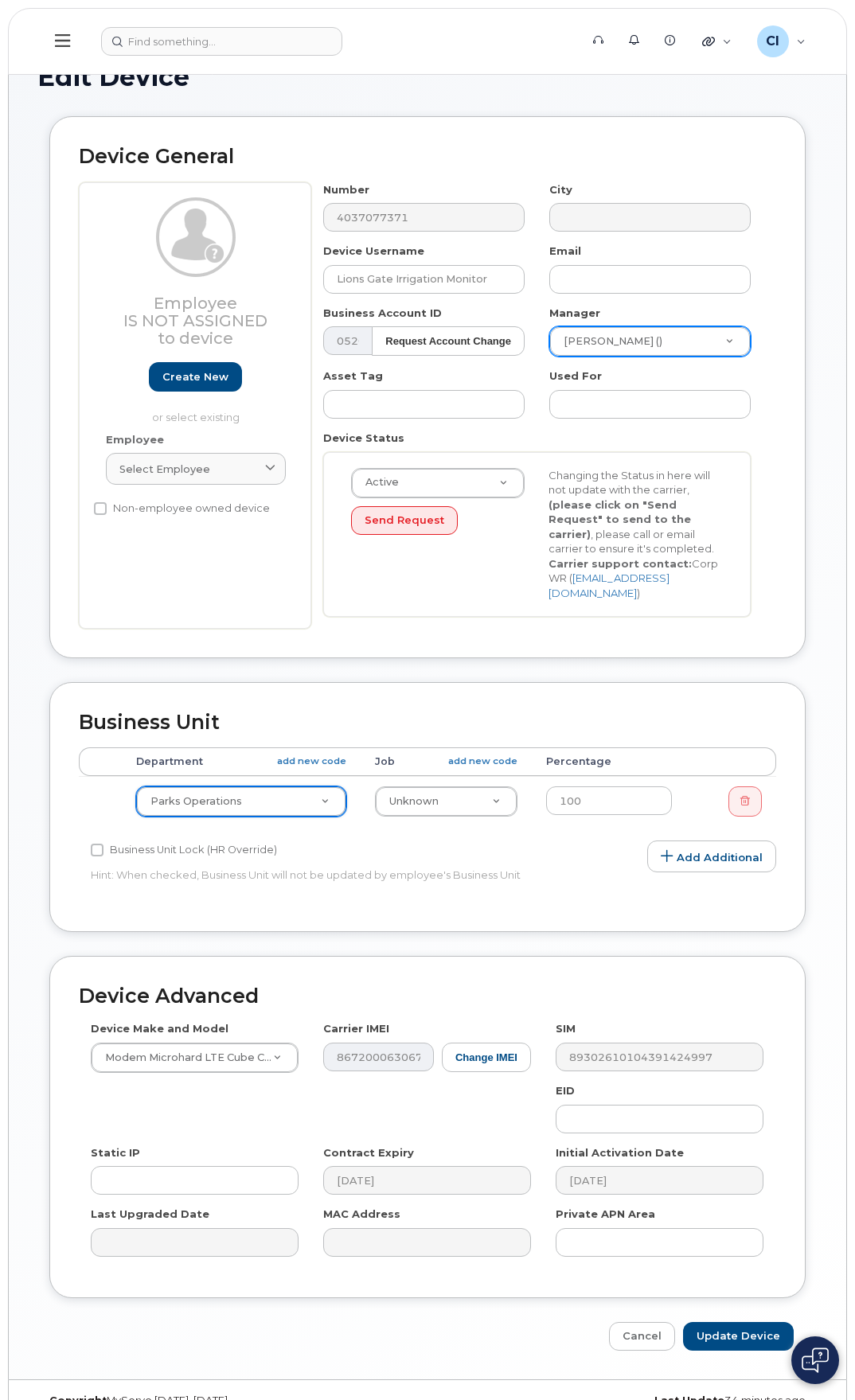
scroll to position [45, 0]
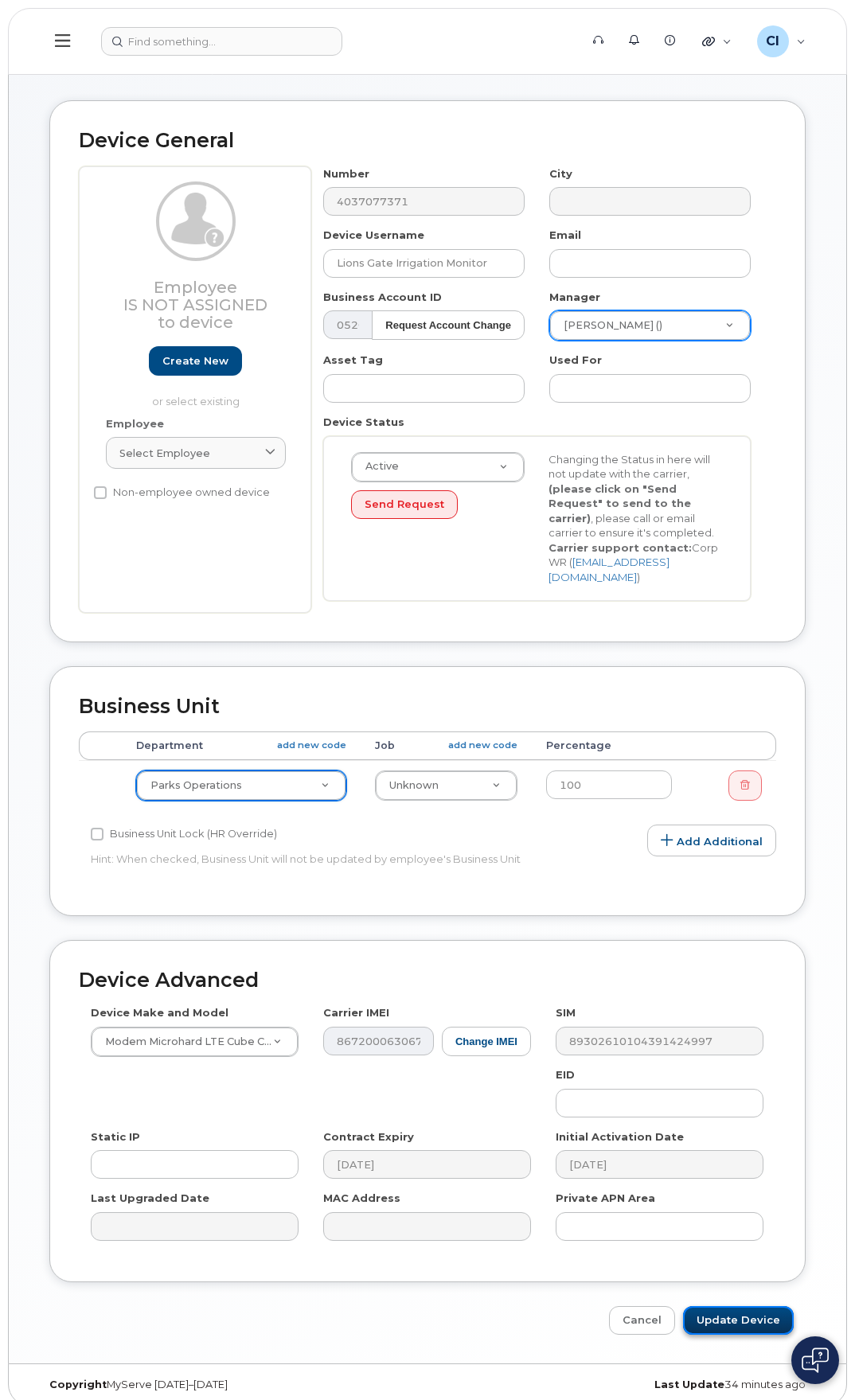
click at [751, 1307] on input "Update Device" at bounding box center [738, 1321] width 110 height 29
type input "Saving..."
